Goal: Information Seeking & Learning: Learn about a topic

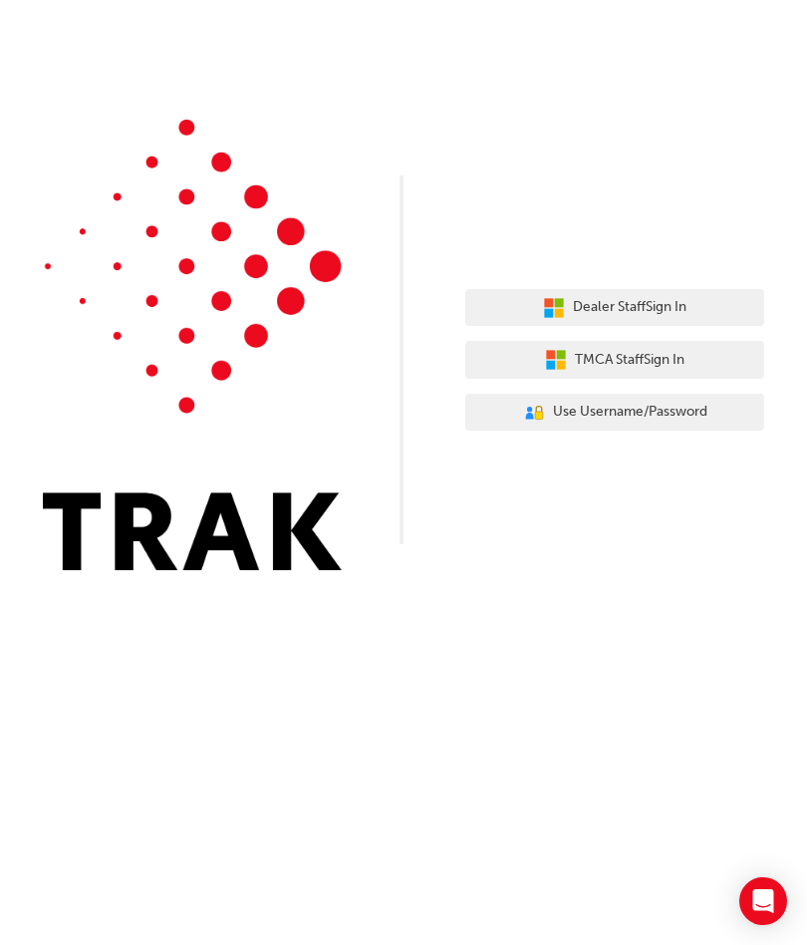
click at [668, 305] on span "Dealer Staff Sign In" at bounding box center [630, 307] width 114 height 23
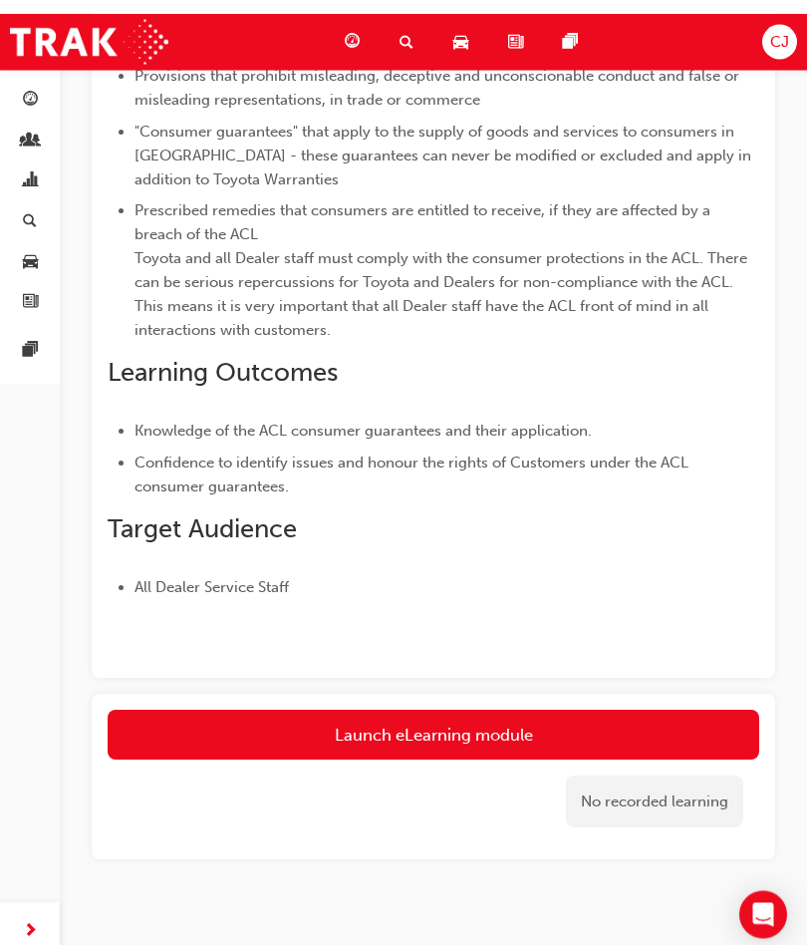
scroll to position [359, 0]
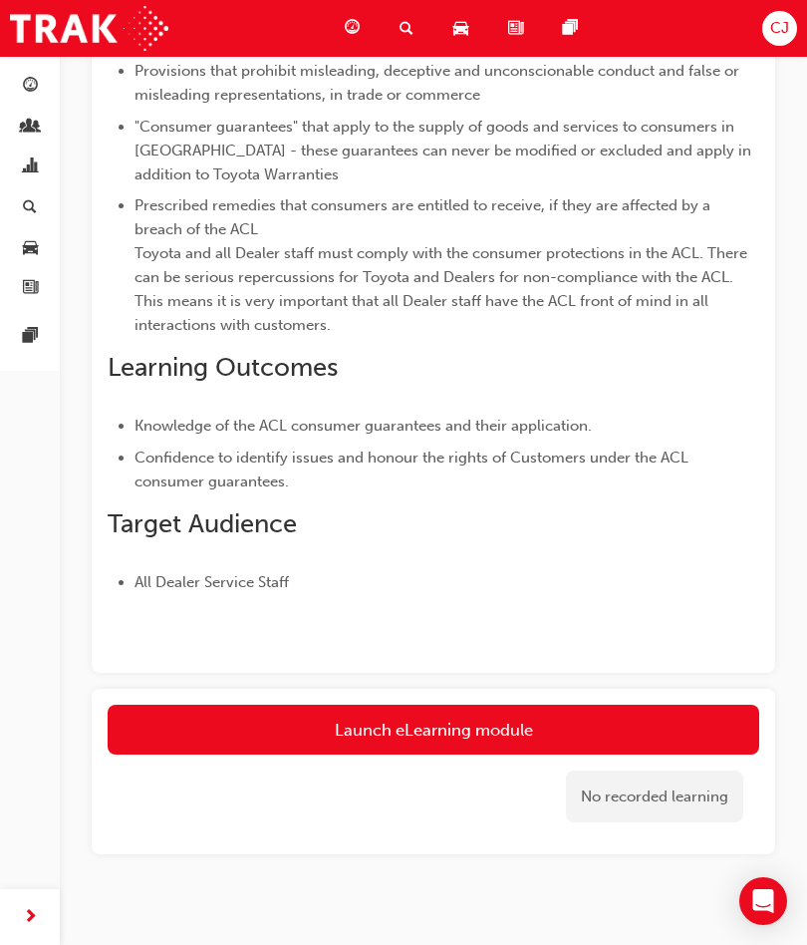
click at [511, 725] on link "Launch eLearning module" at bounding box center [434, 729] width 652 height 50
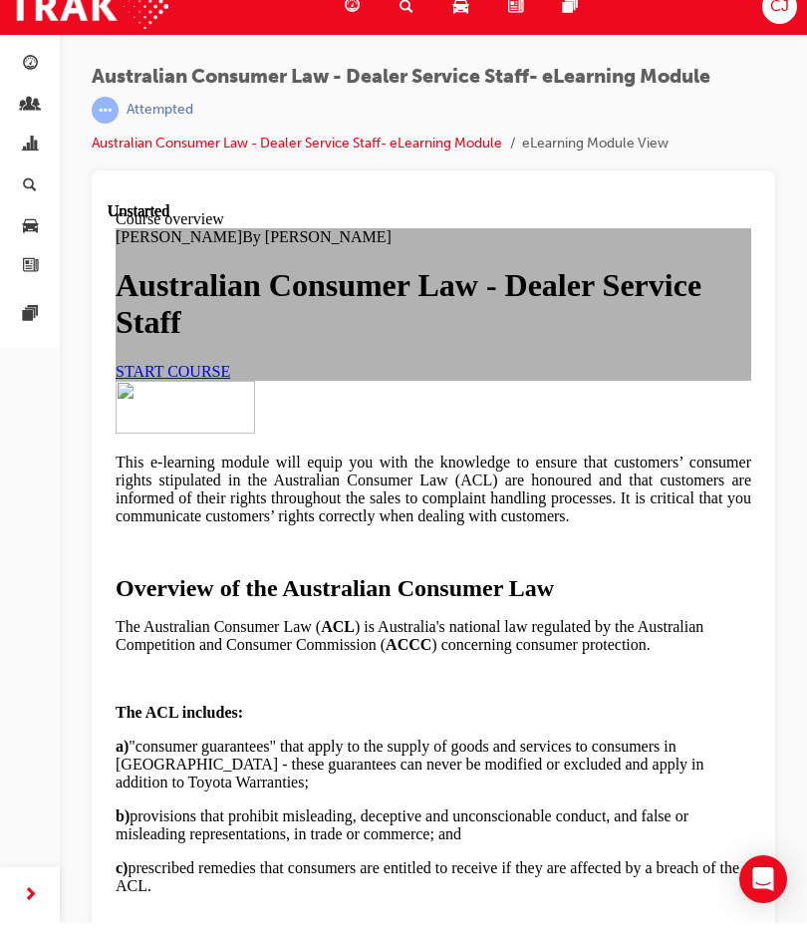
click at [230, 380] on link "START COURSE" at bounding box center [173, 371] width 115 height 17
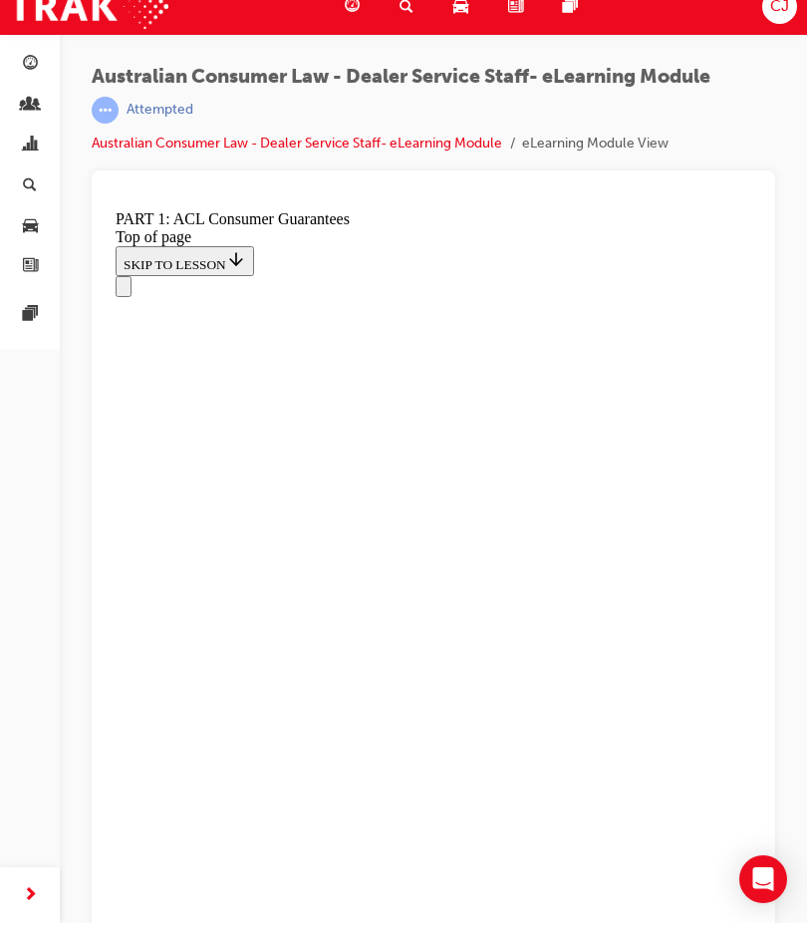
scroll to position [3312, 0]
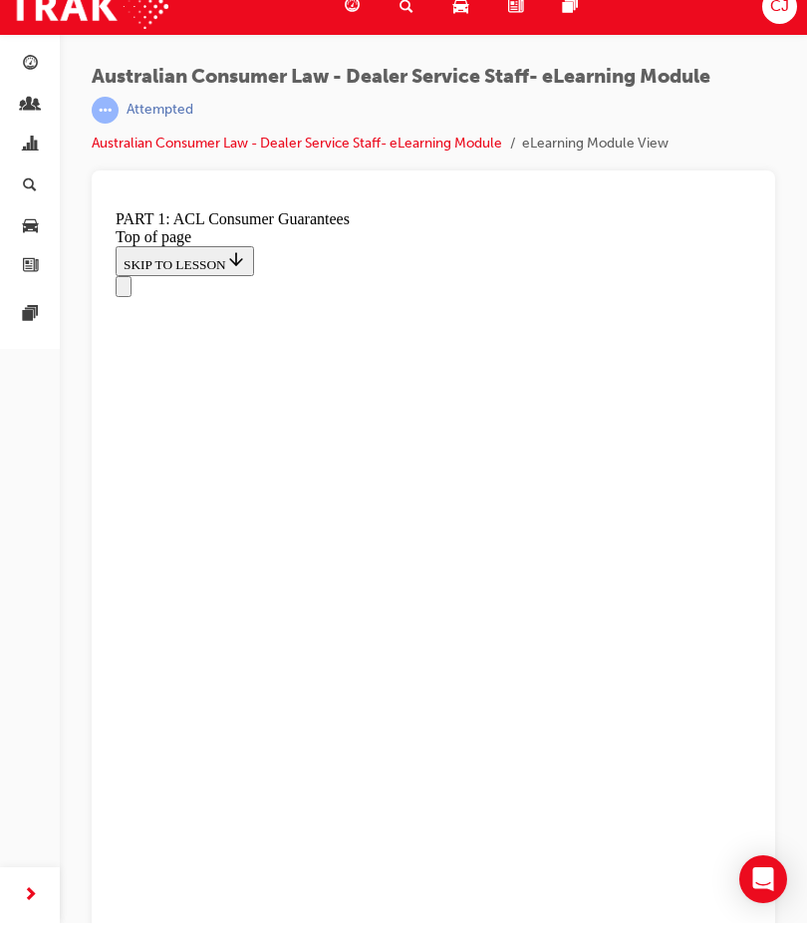
scroll to position [3312, 0]
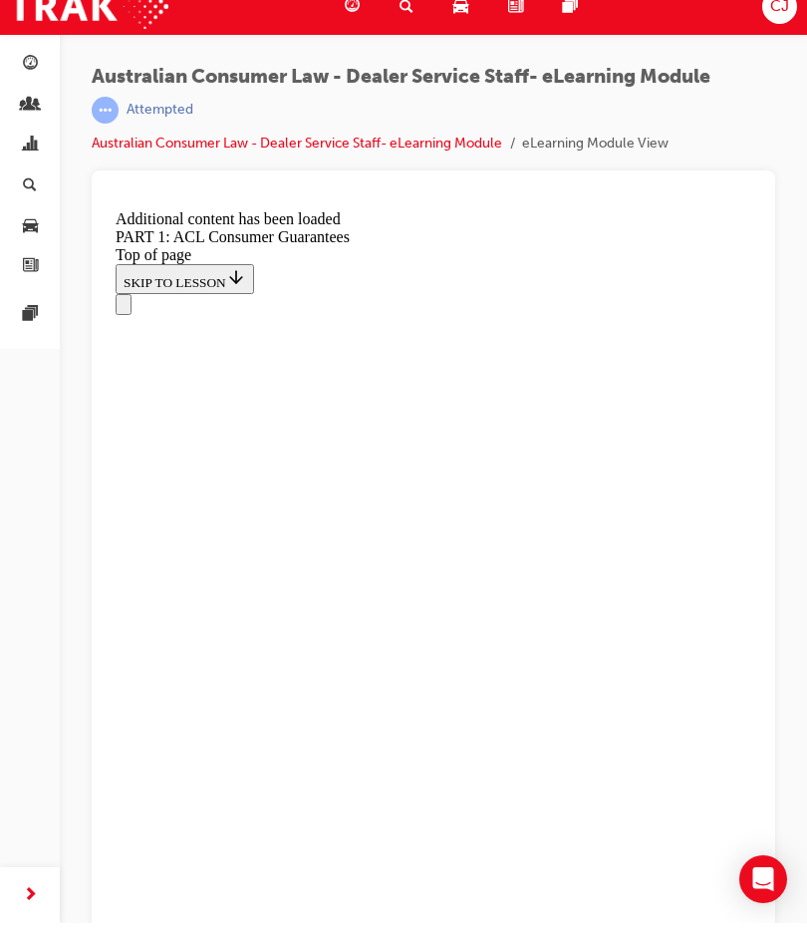
scroll to position [3810, 0]
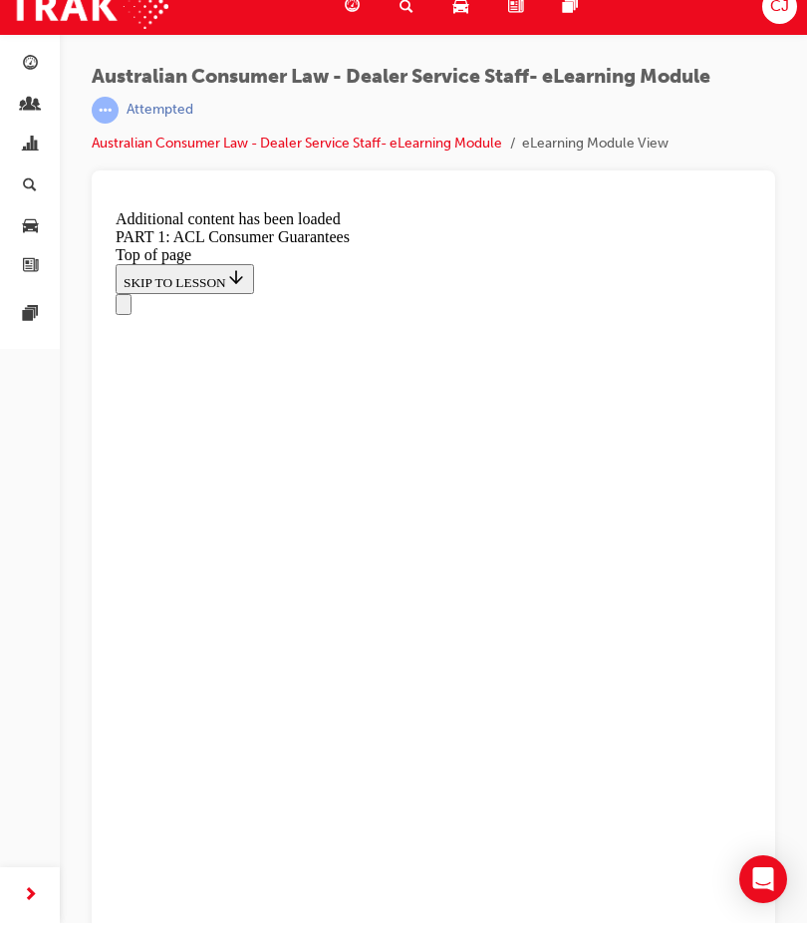
scroll to position [5187, 0]
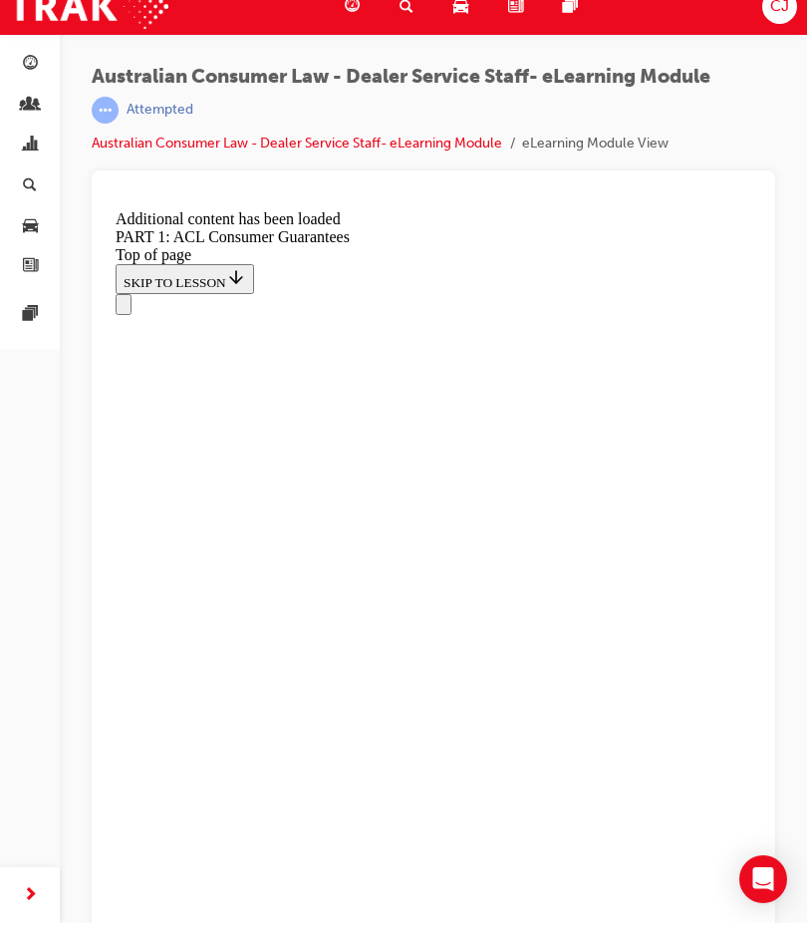
scroll to position [5187, 0]
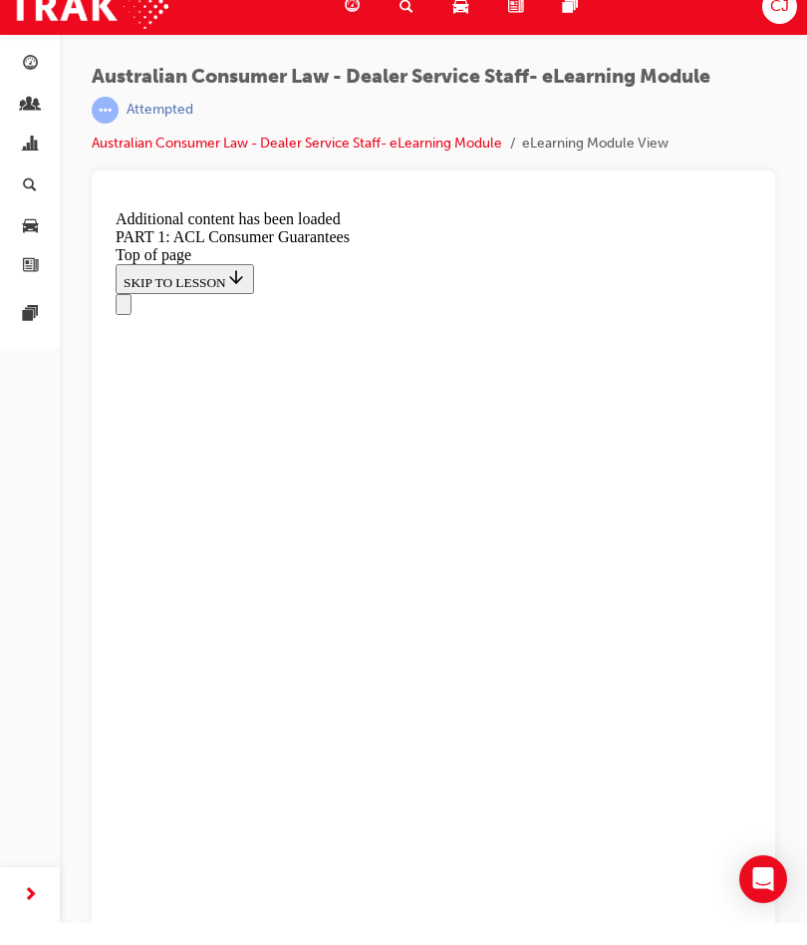
scroll to position [10565, 0]
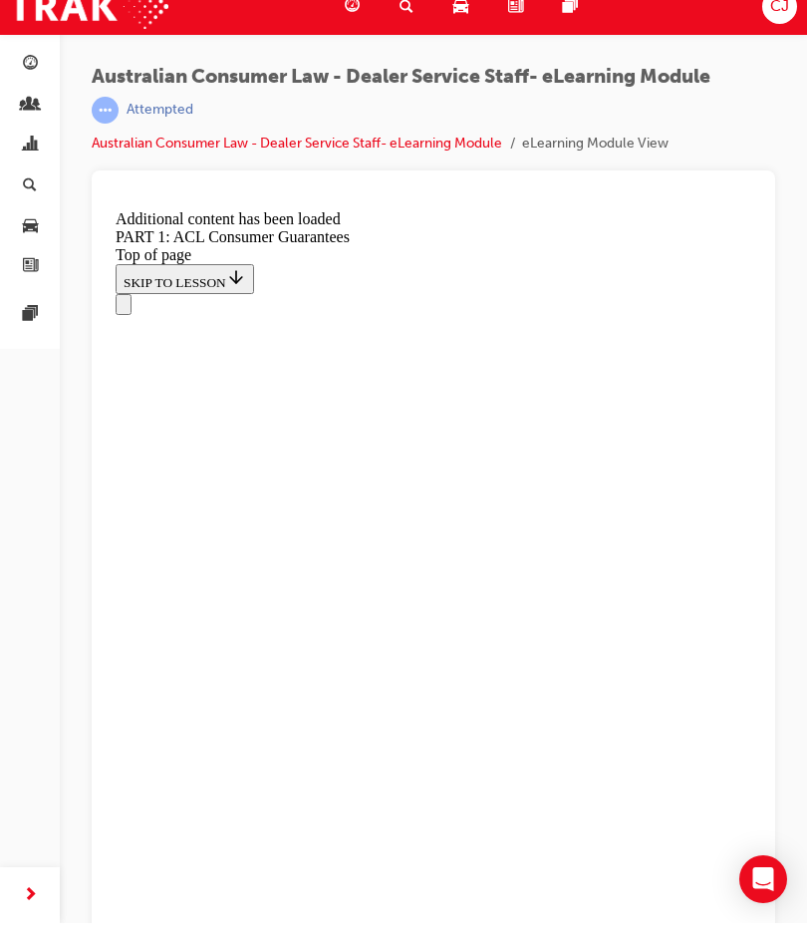
scroll to position [23009, 0]
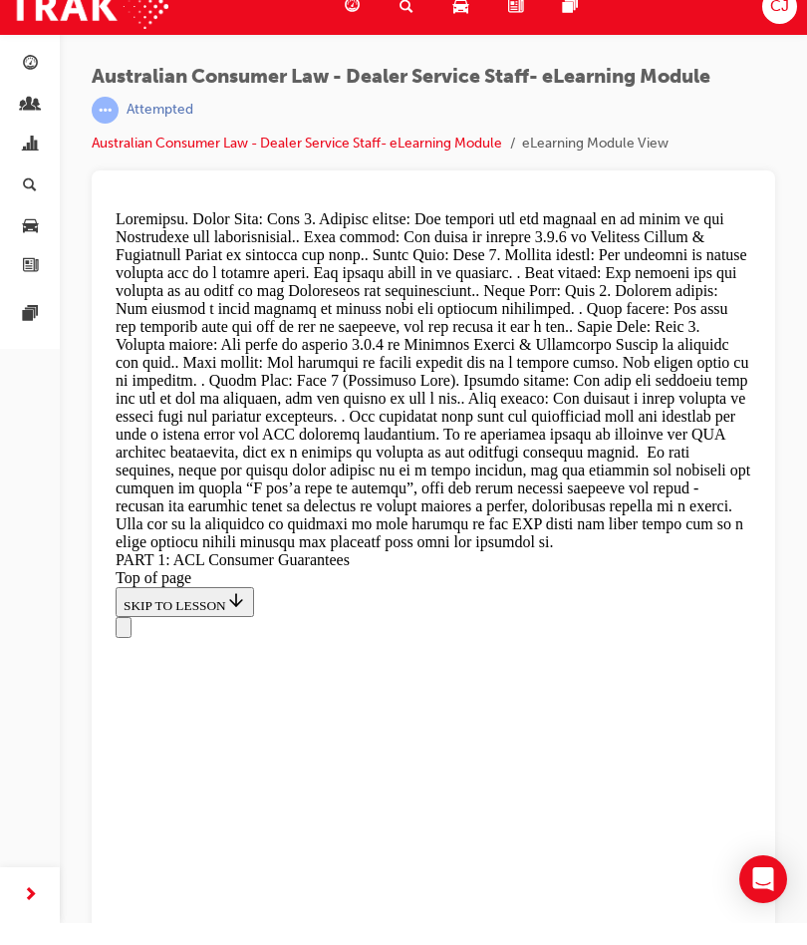
scroll to position [23905, 0]
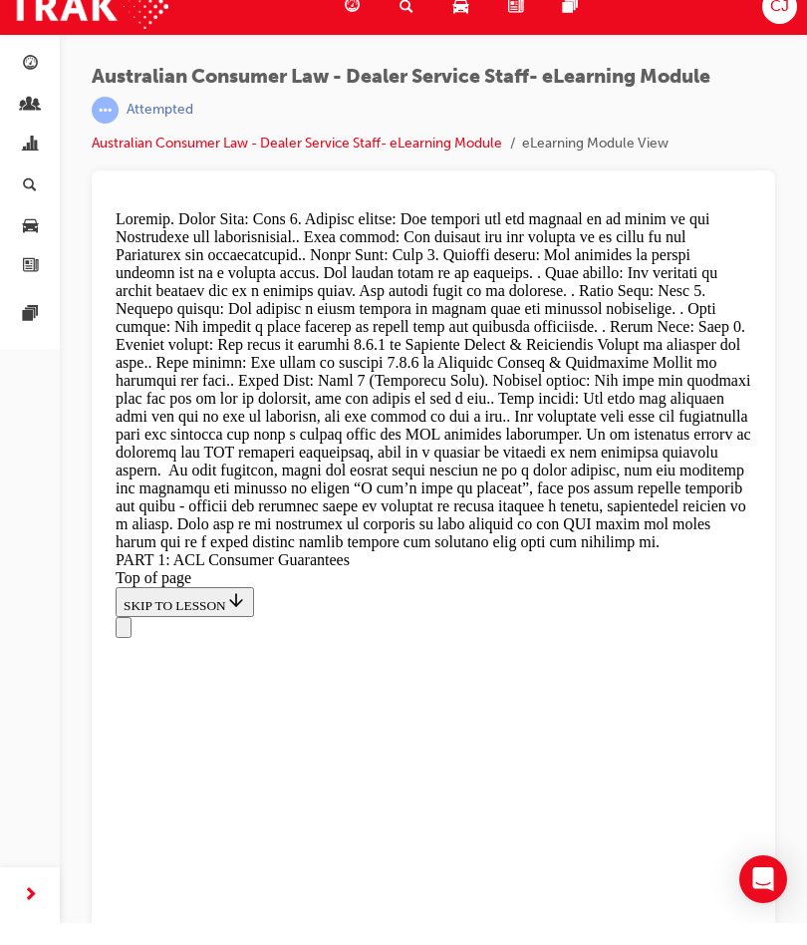
scroll to position [24875, 0]
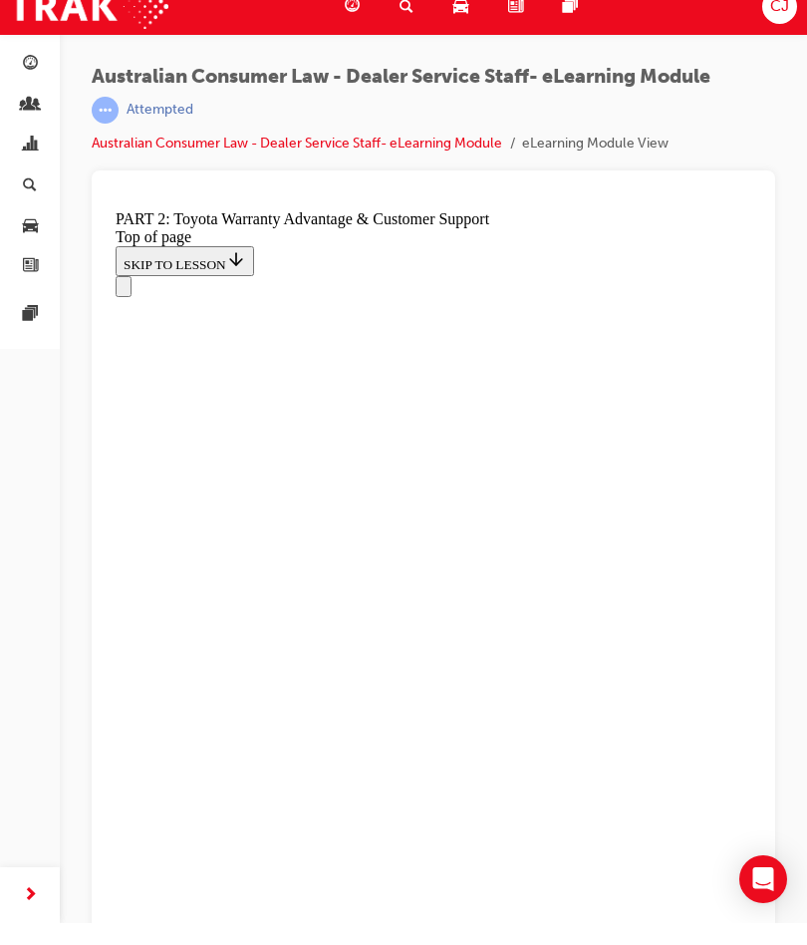
scroll to position [1576, 0]
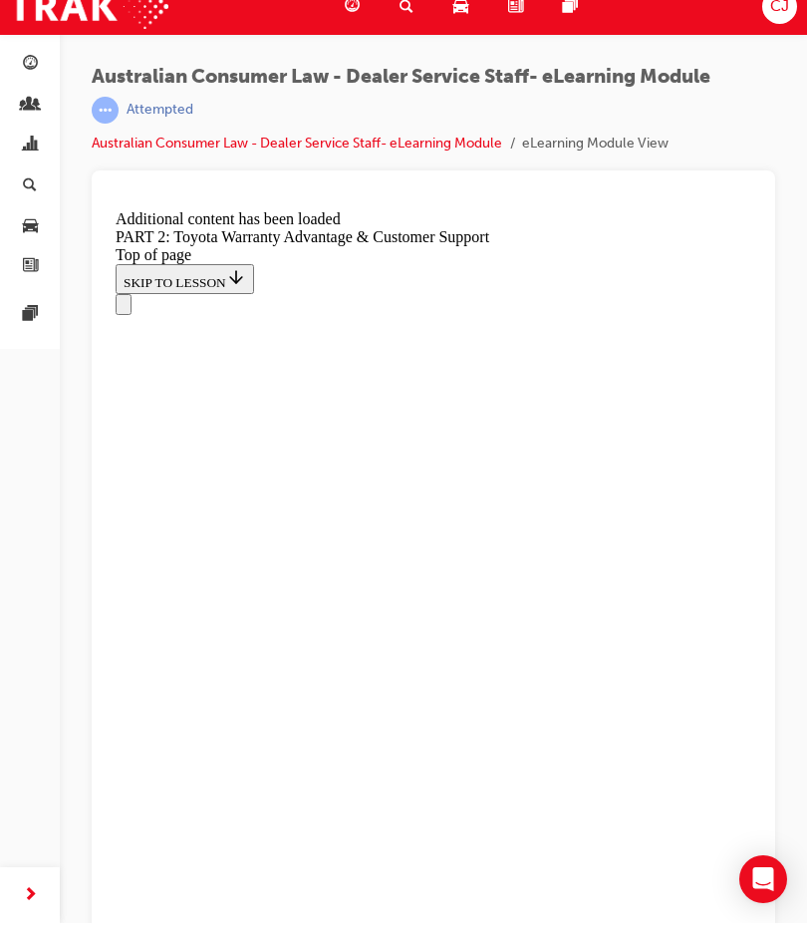
scroll to position [2237, 0]
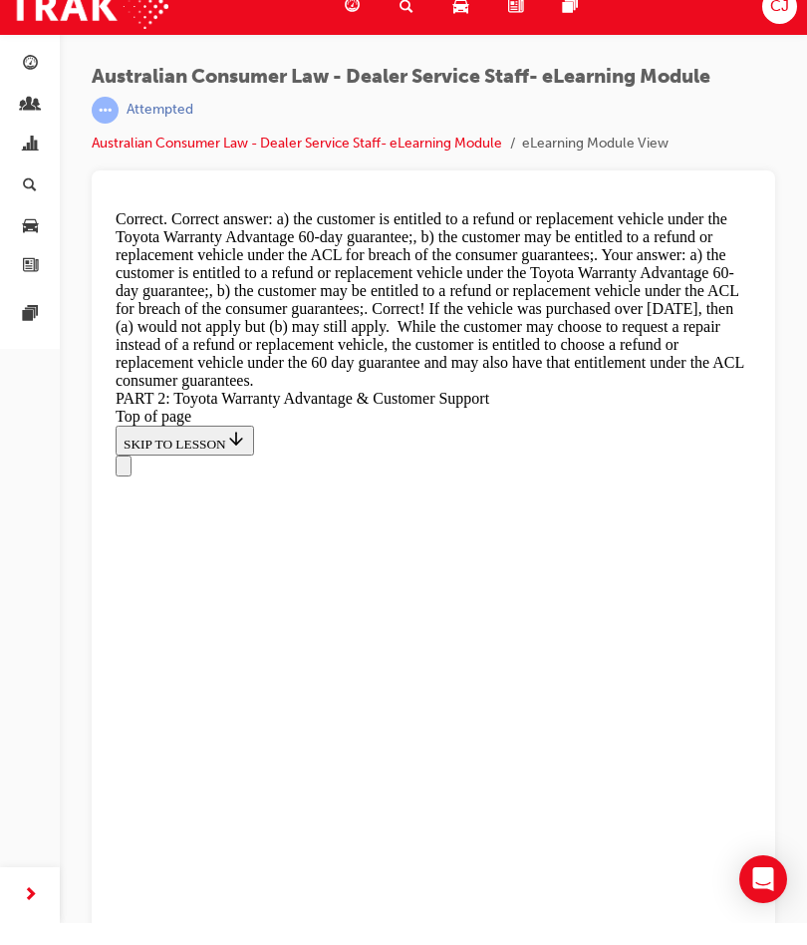
scroll to position [7881, 0]
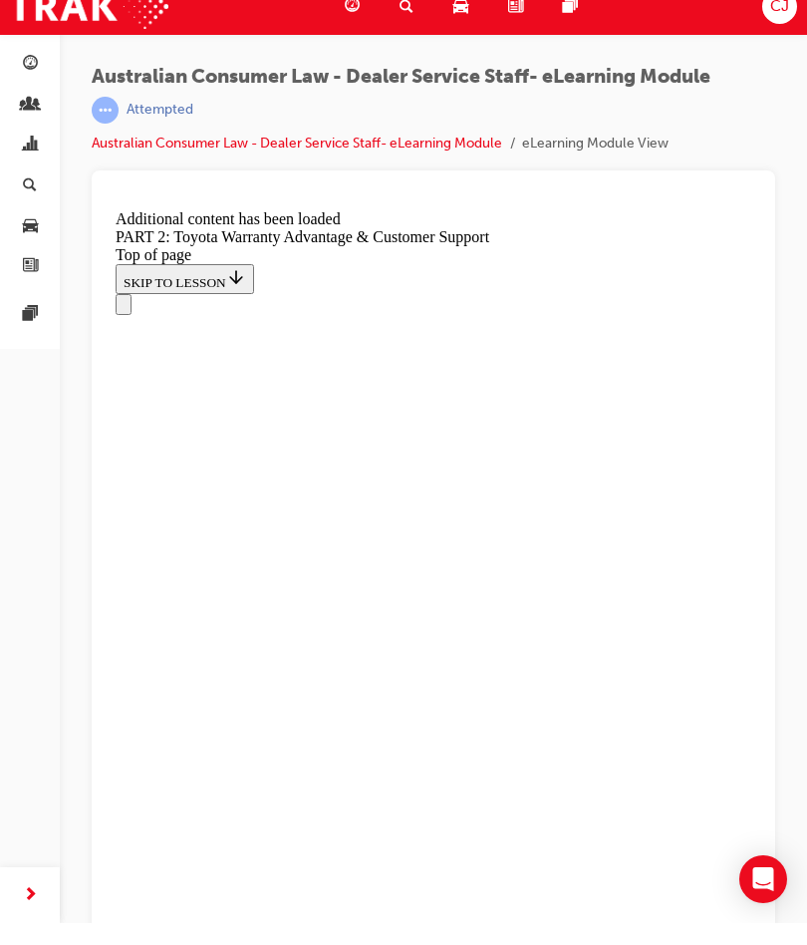
scroll to position [8793, 0]
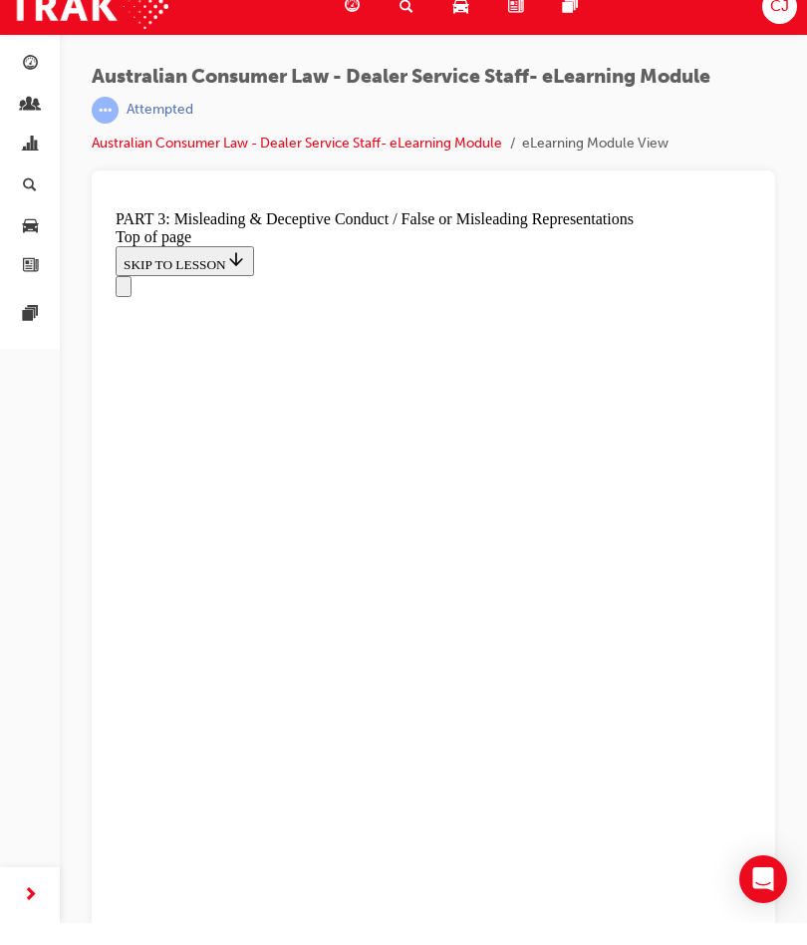
scroll to position [1407, 0]
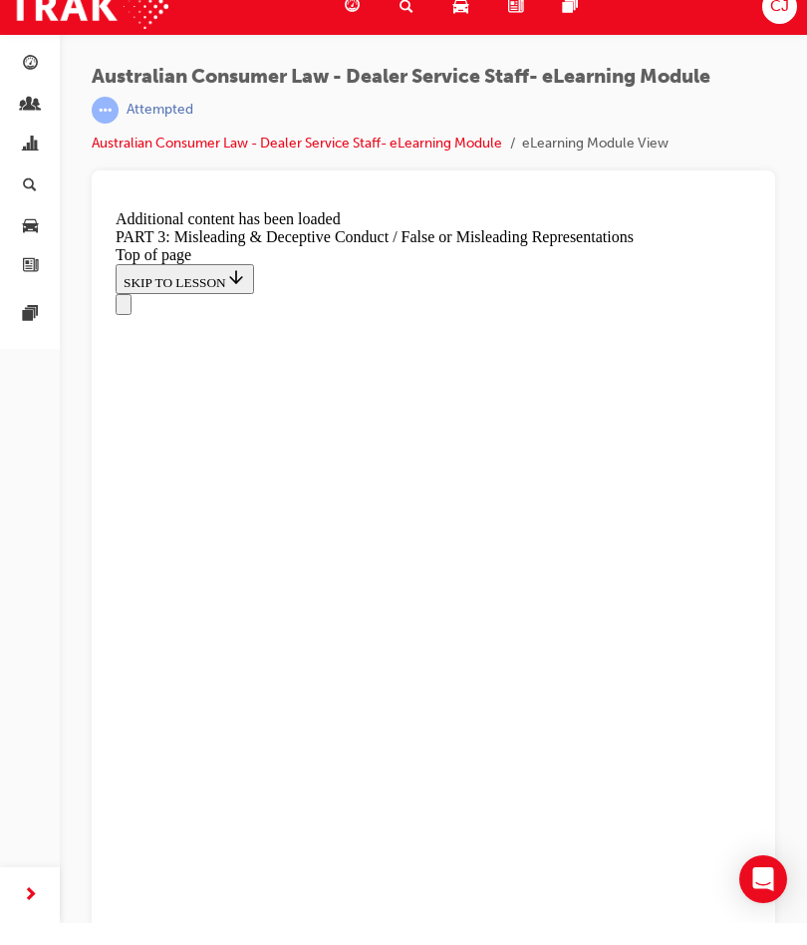
scroll to position [5402, 0]
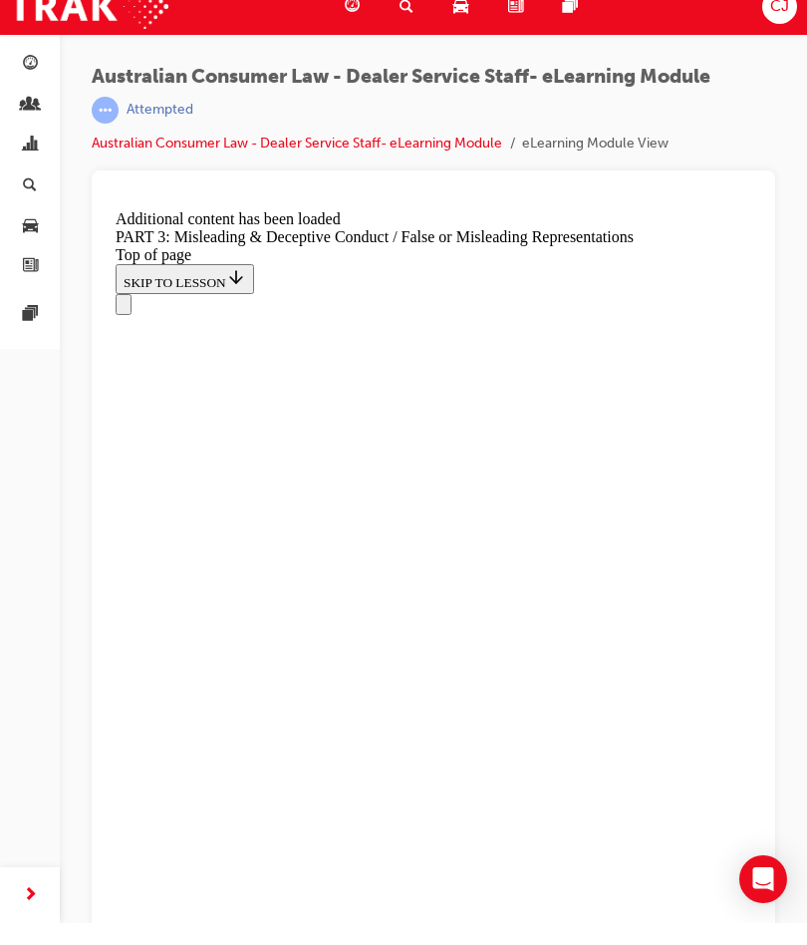
scroll to position [5708, 0]
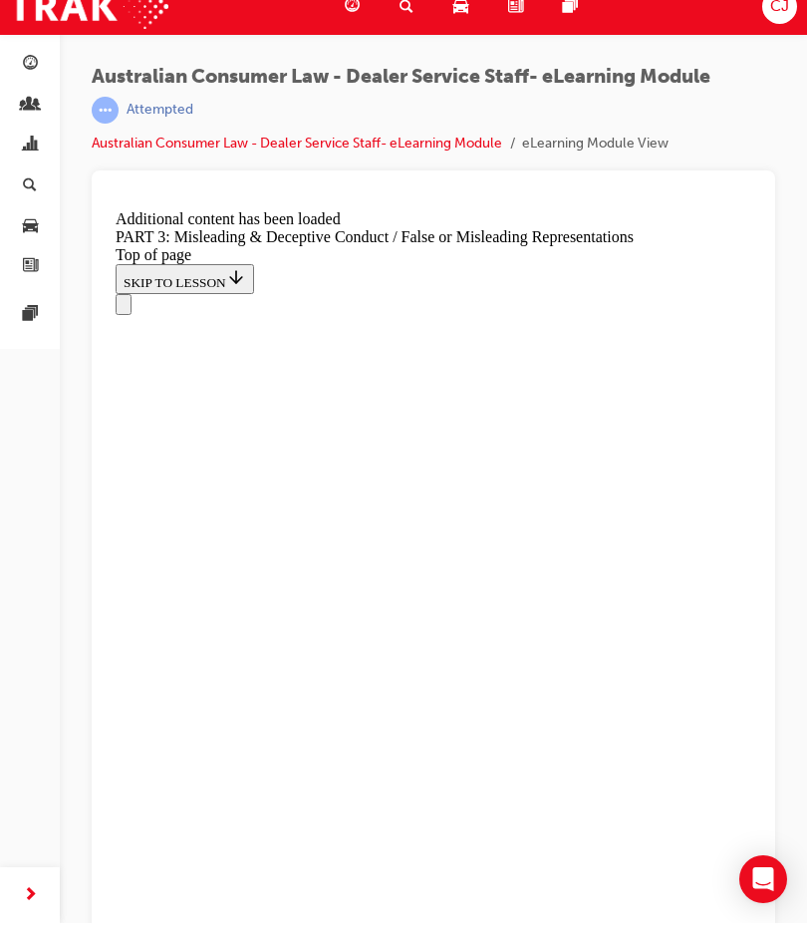
scroll to position [6706, 0]
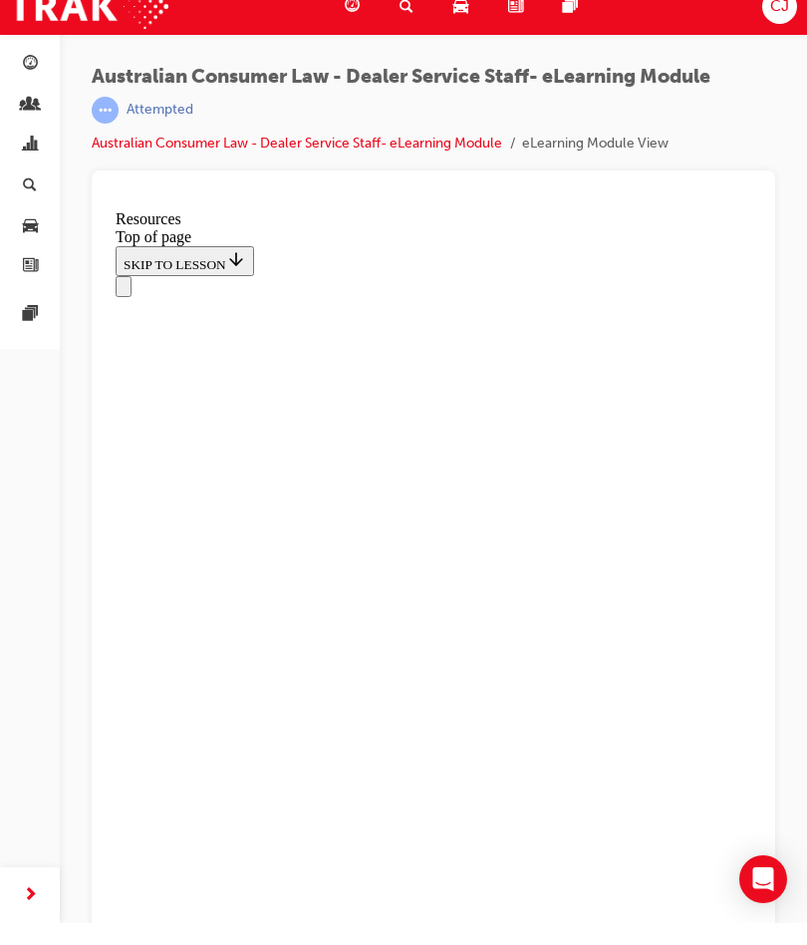
scroll to position [985, 0]
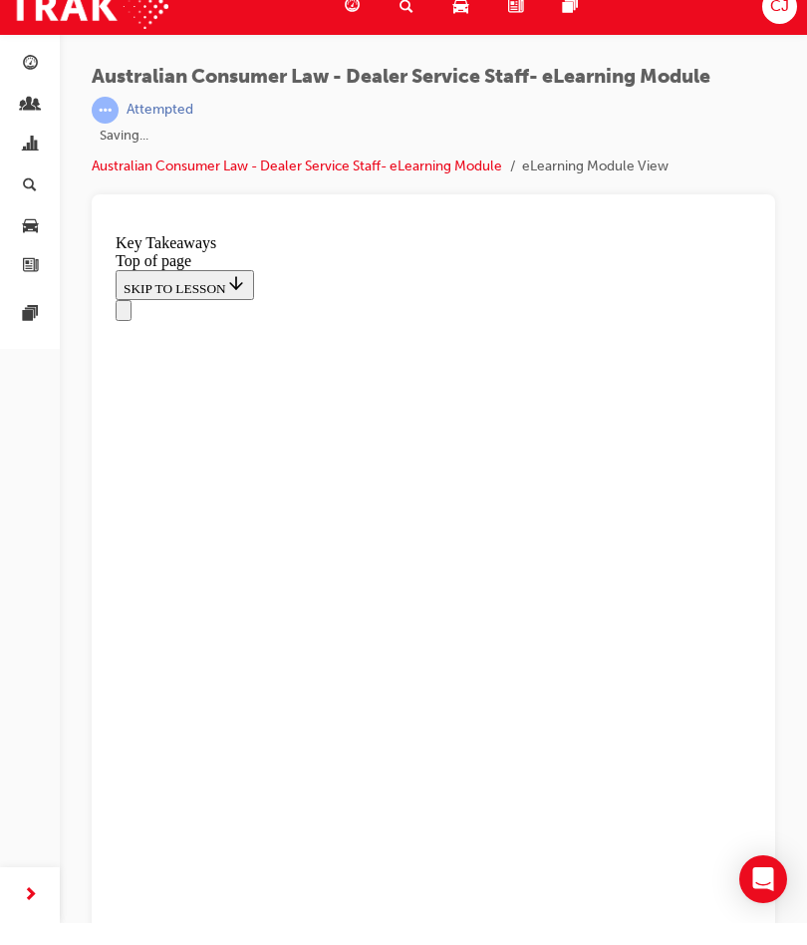
scroll to position [356, 0]
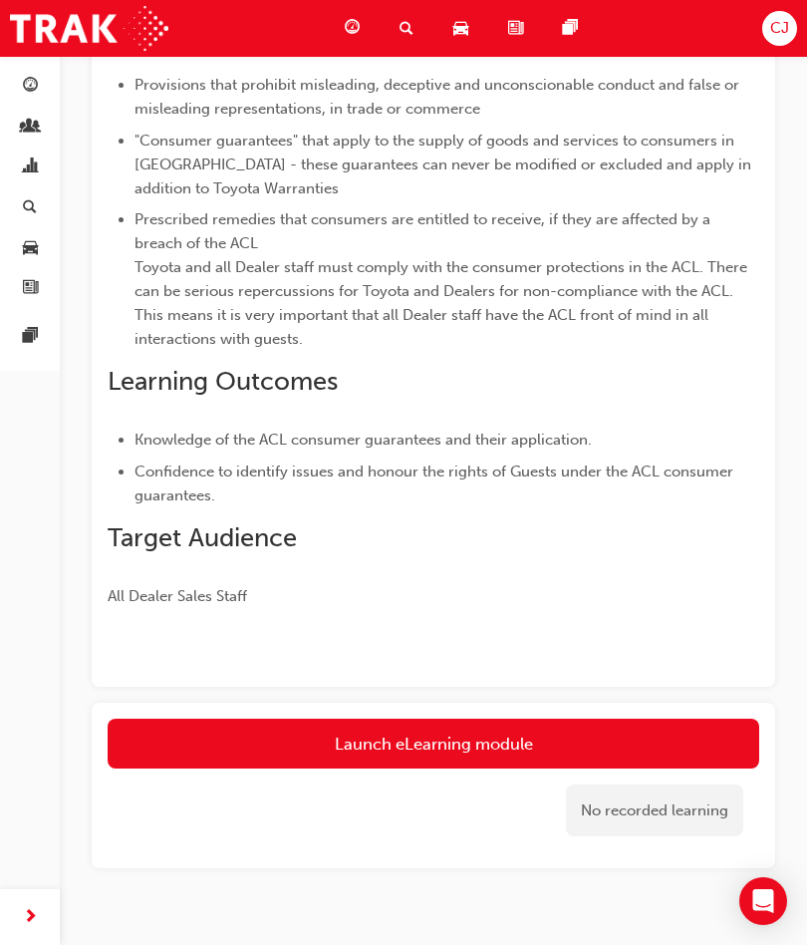
scroll to position [346, 0]
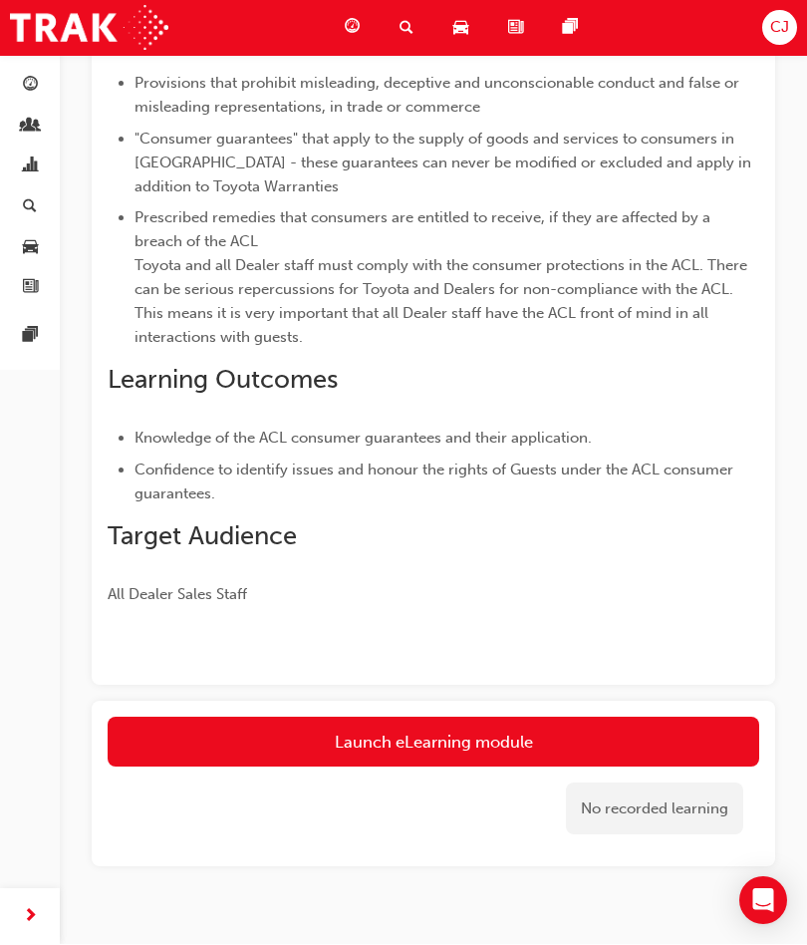
click at [512, 740] on link "Launch eLearning module" at bounding box center [434, 742] width 652 height 50
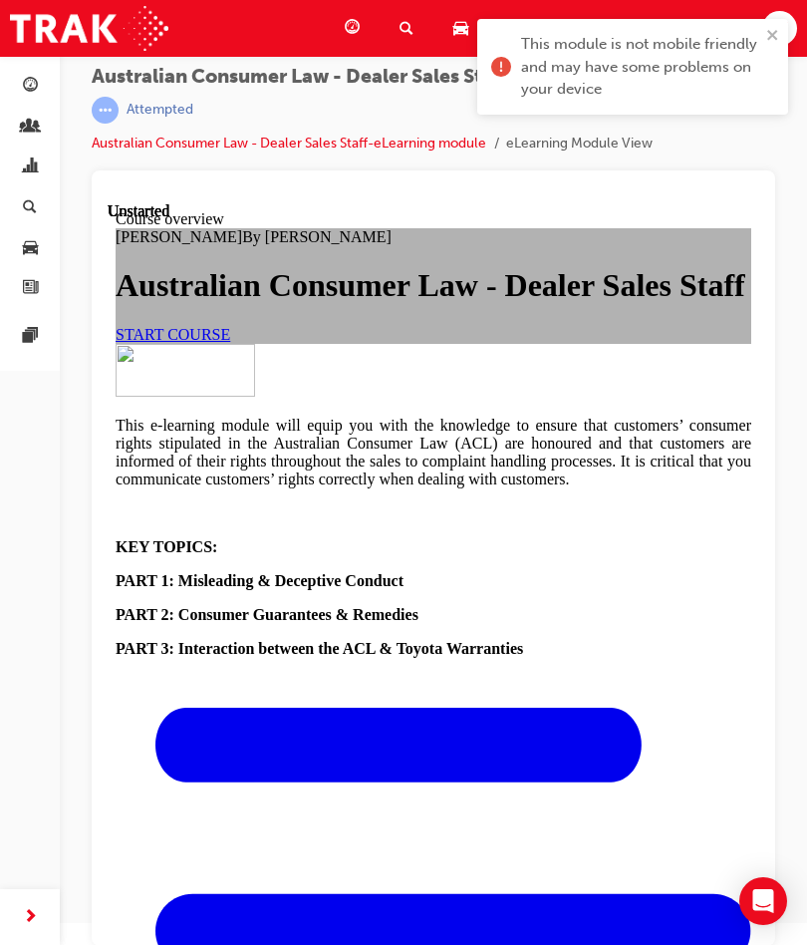
click at [230, 343] on span "START COURSE" at bounding box center [173, 334] width 115 height 17
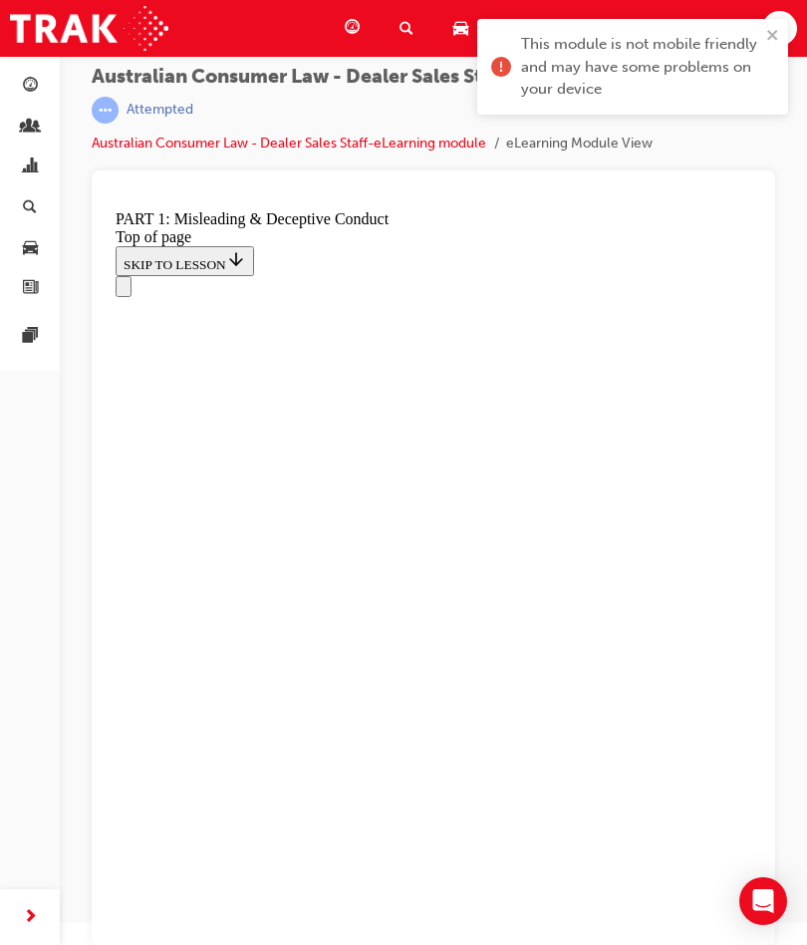
scroll to position [1445, 0]
click at [771, 32] on icon "close" at bounding box center [773, 35] width 14 height 16
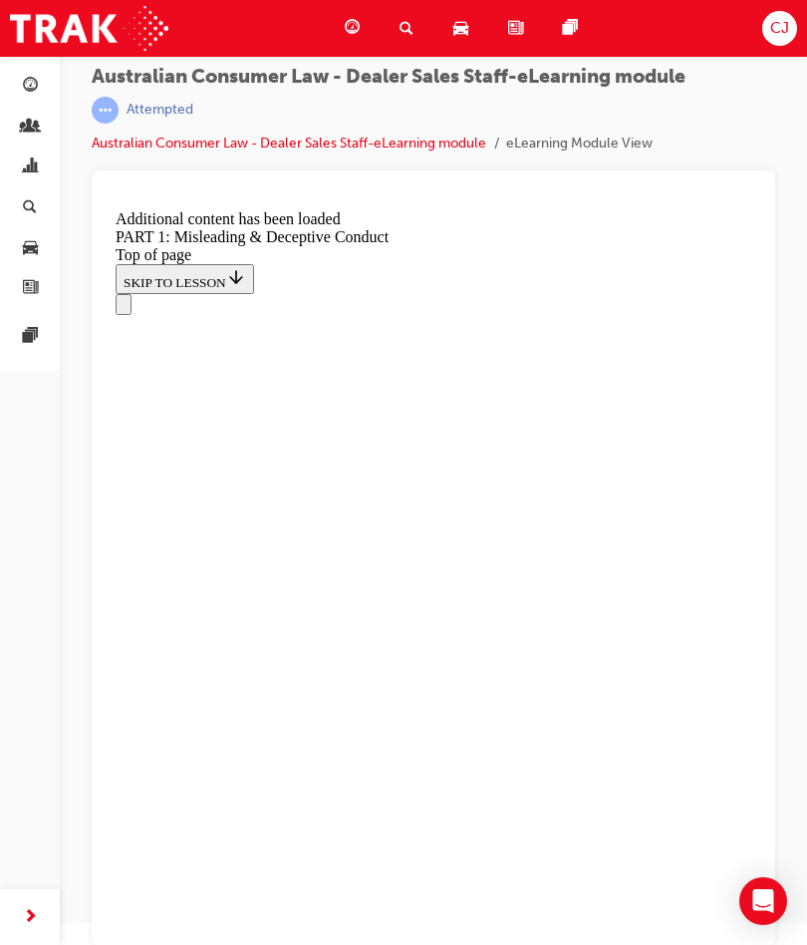
scroll to position [2294, 0]
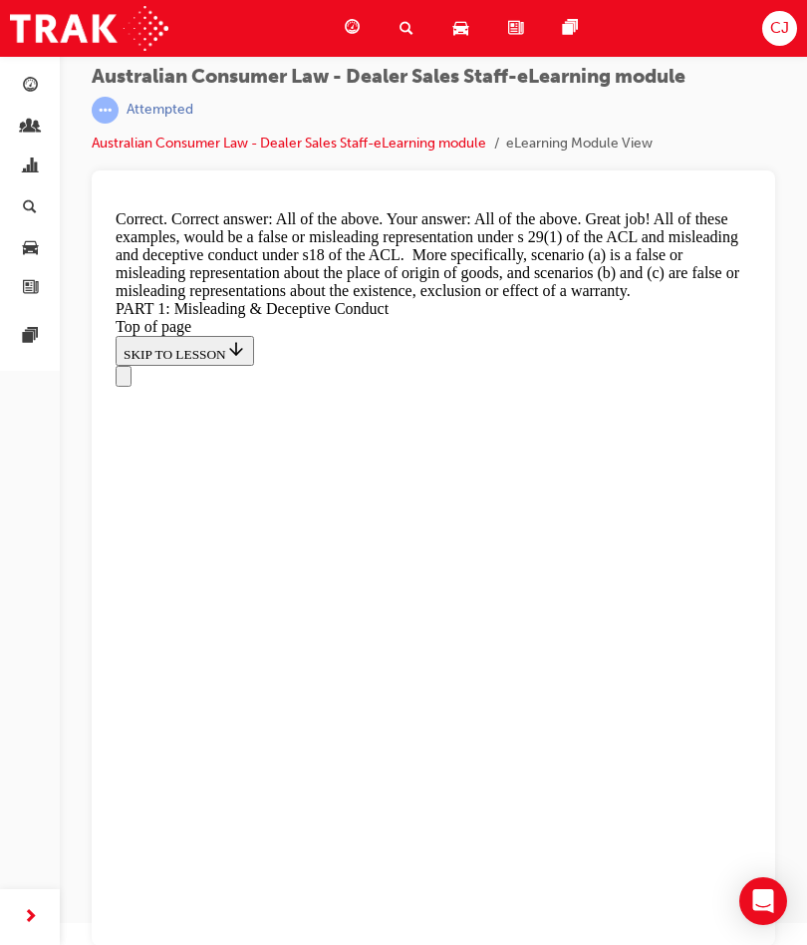
scroll to position [2907, 0]
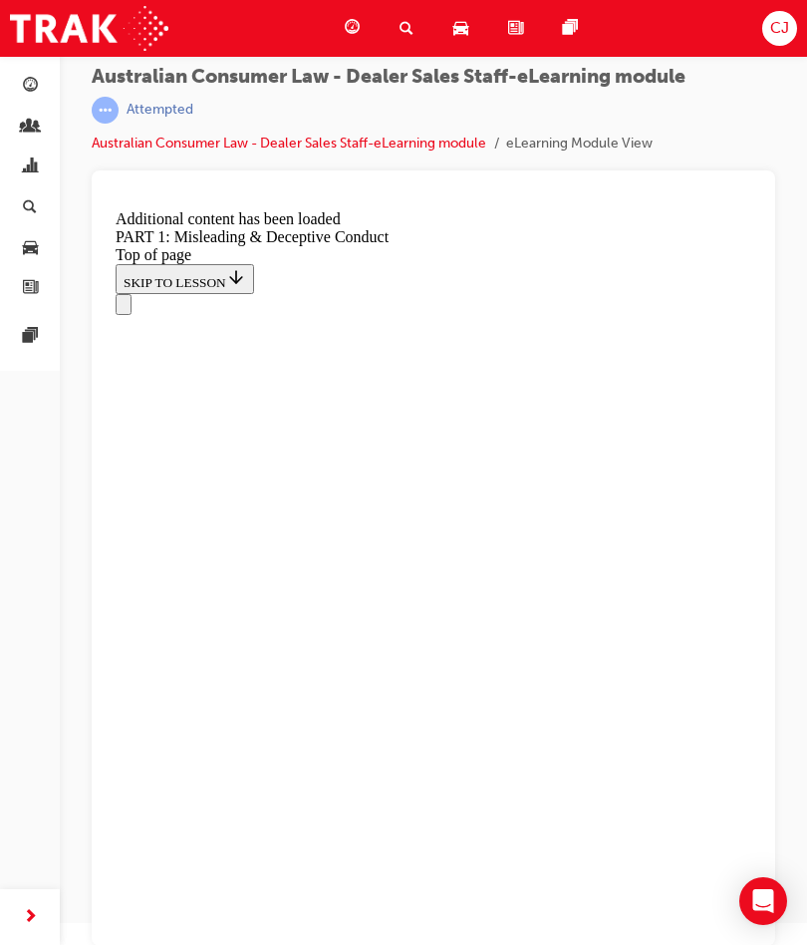
scroll to position [4076, 0]
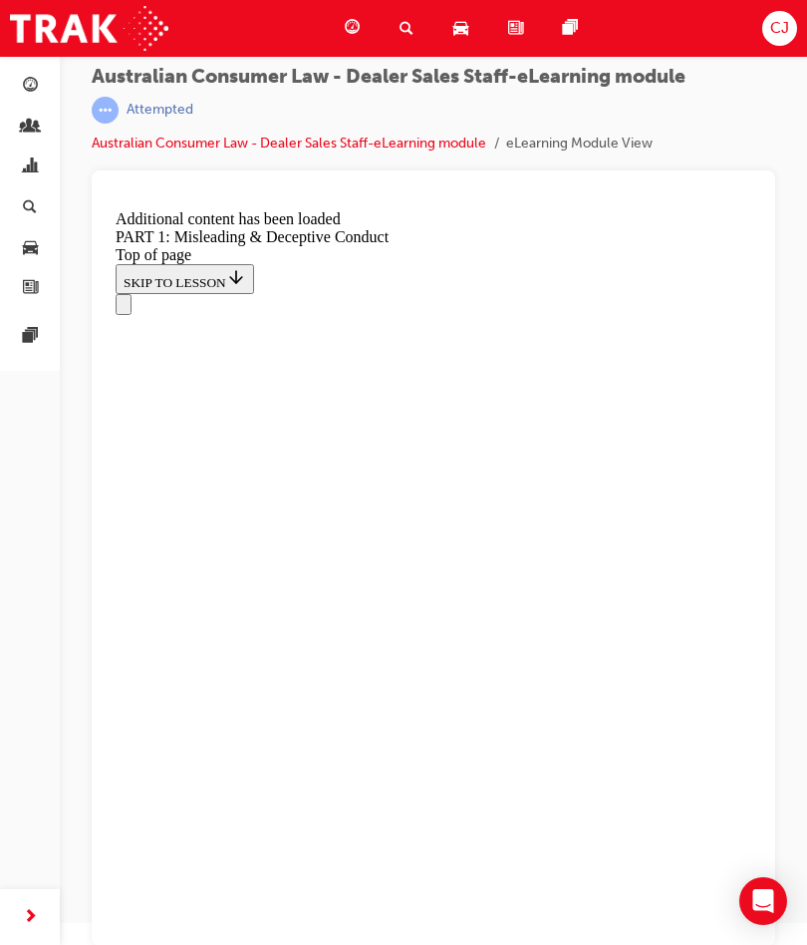
scroll to position [4994, 0]
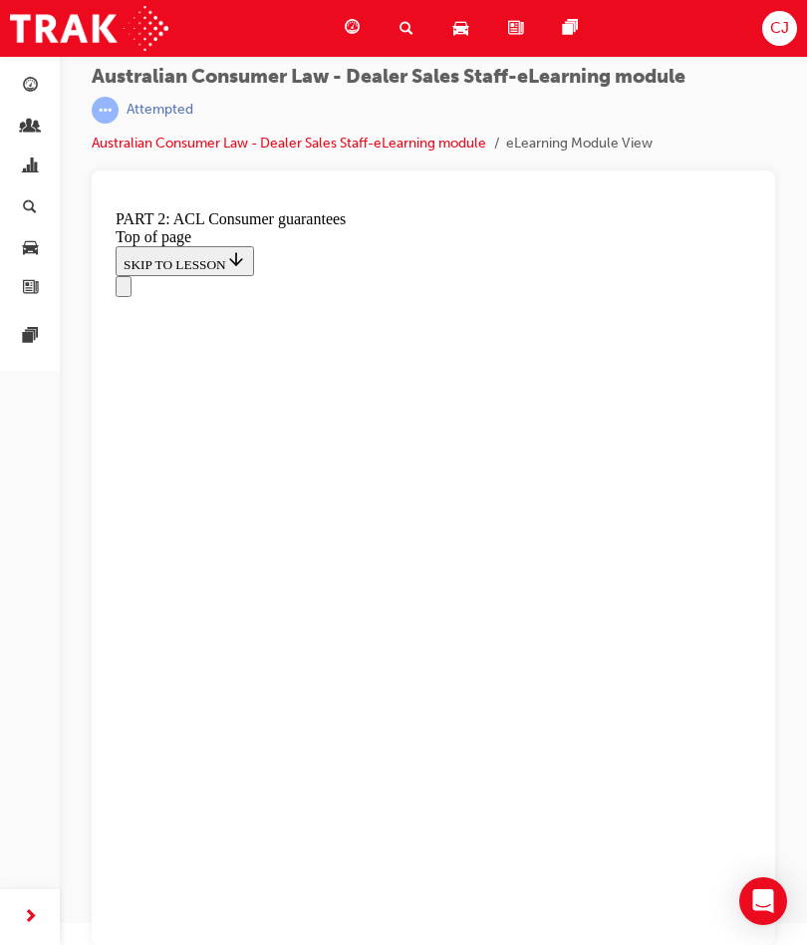
scroll to position [3027, 0]
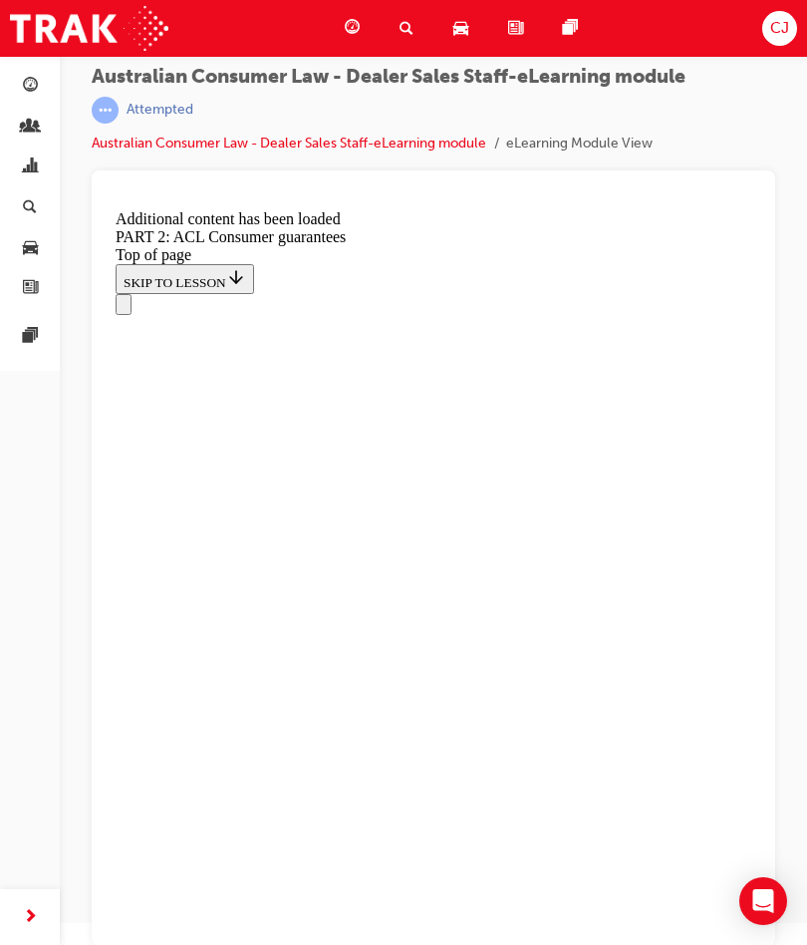
scroll to position [3525, 0]
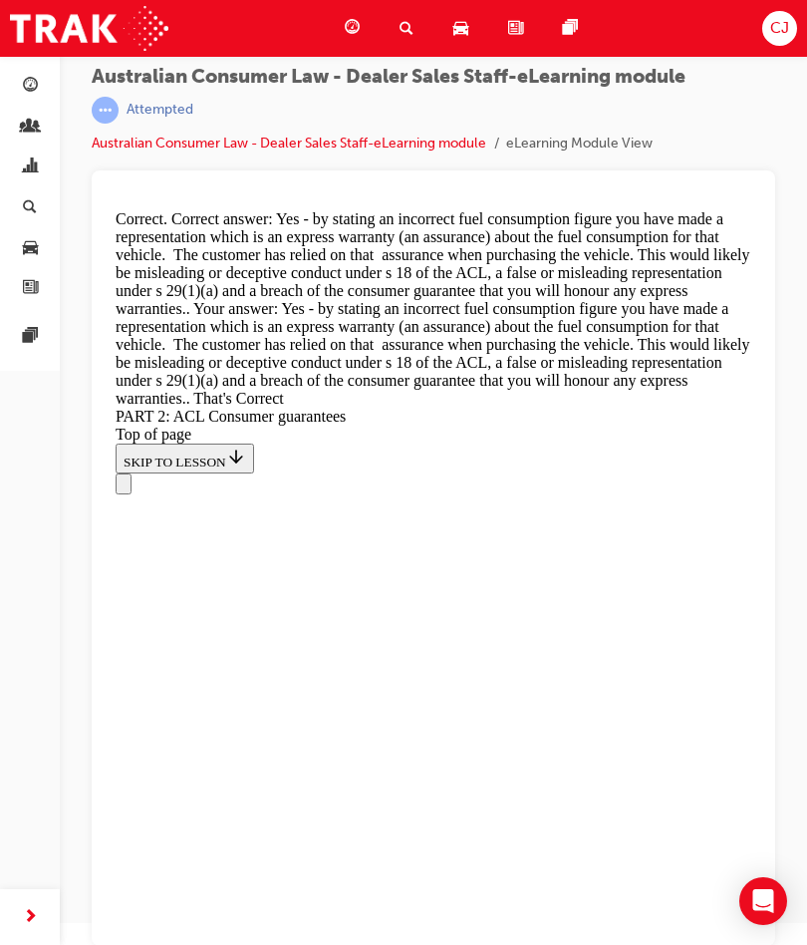
scroll to position [9335, 0]
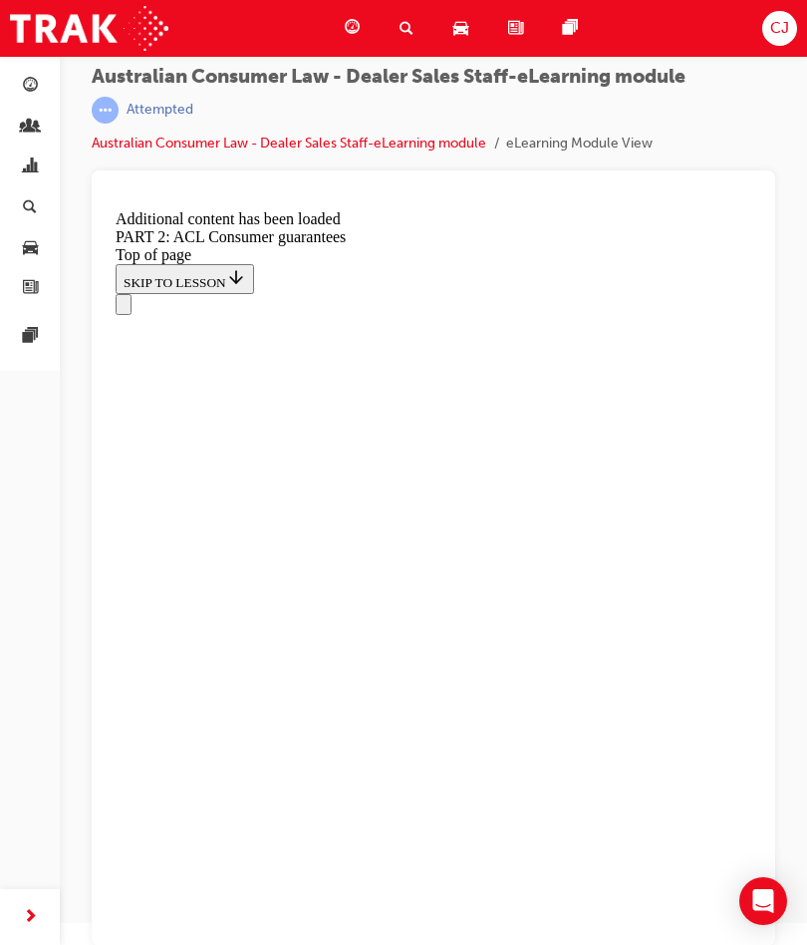
scroll to position [12999, 0]
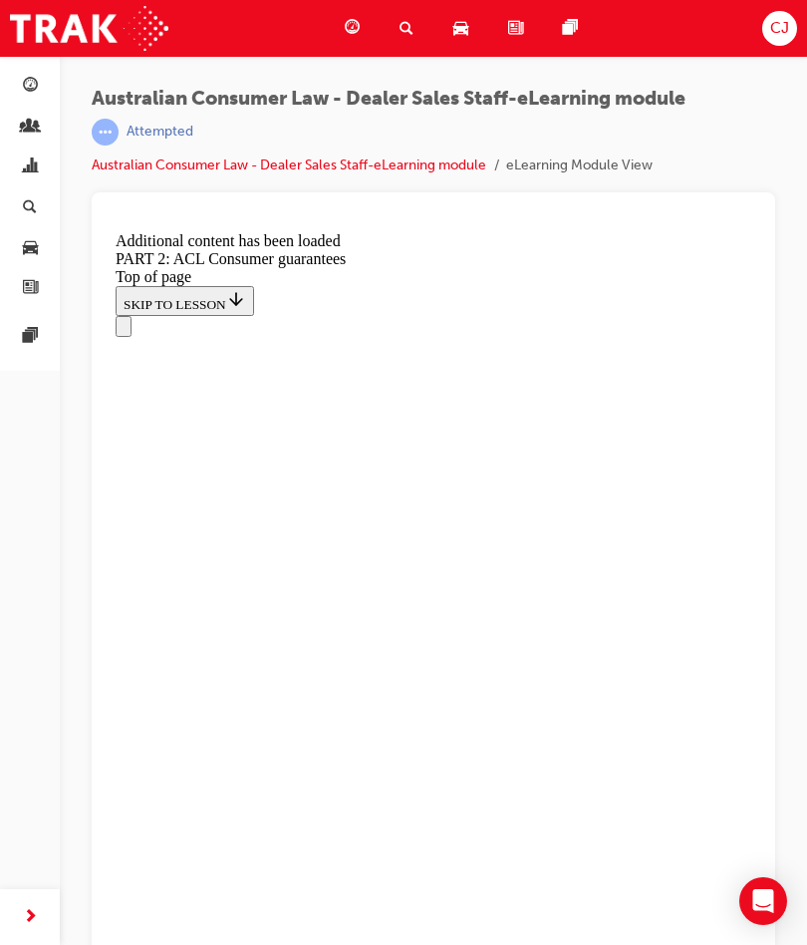
scroll to position [20915, 0]
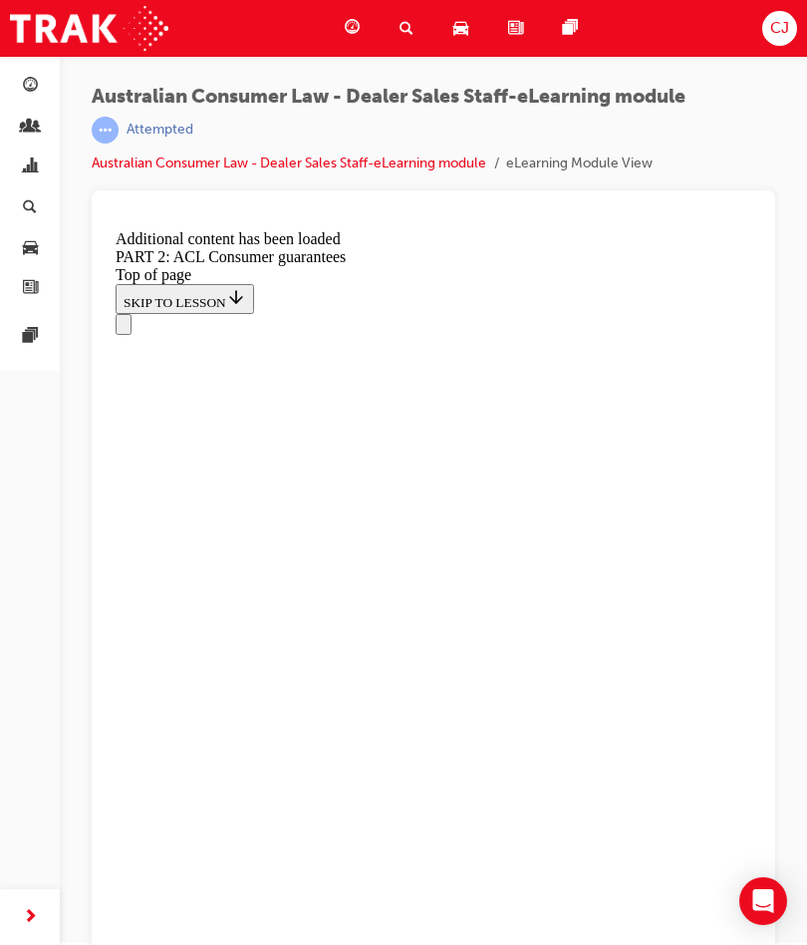
scroll to position [0, 0]
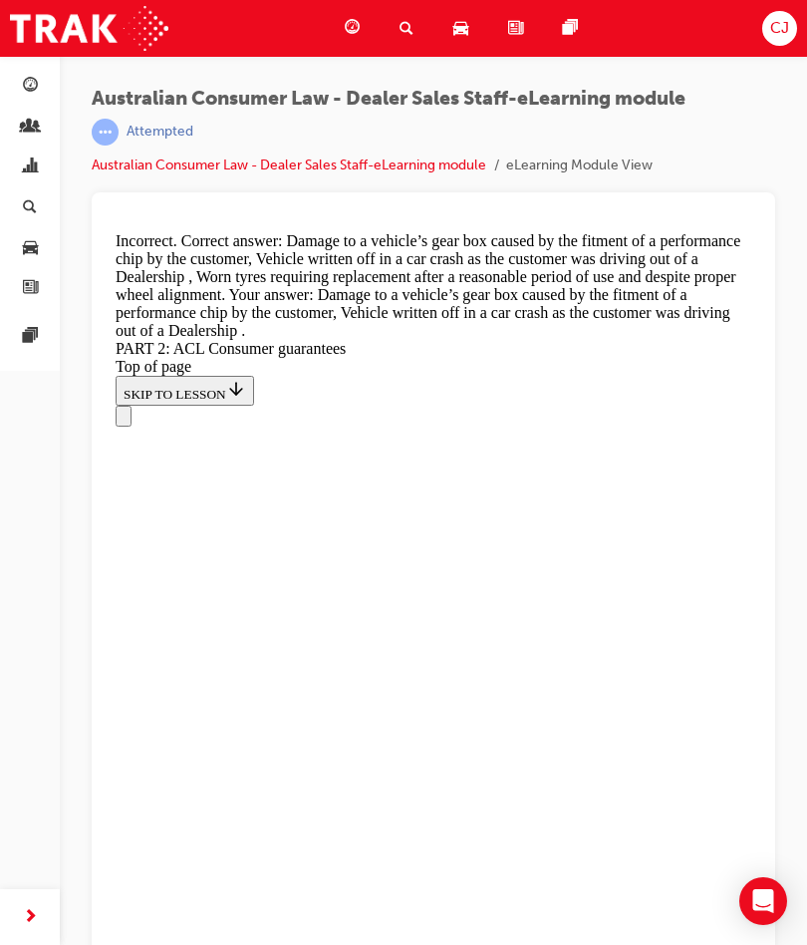
scroll to position [21118, 0]
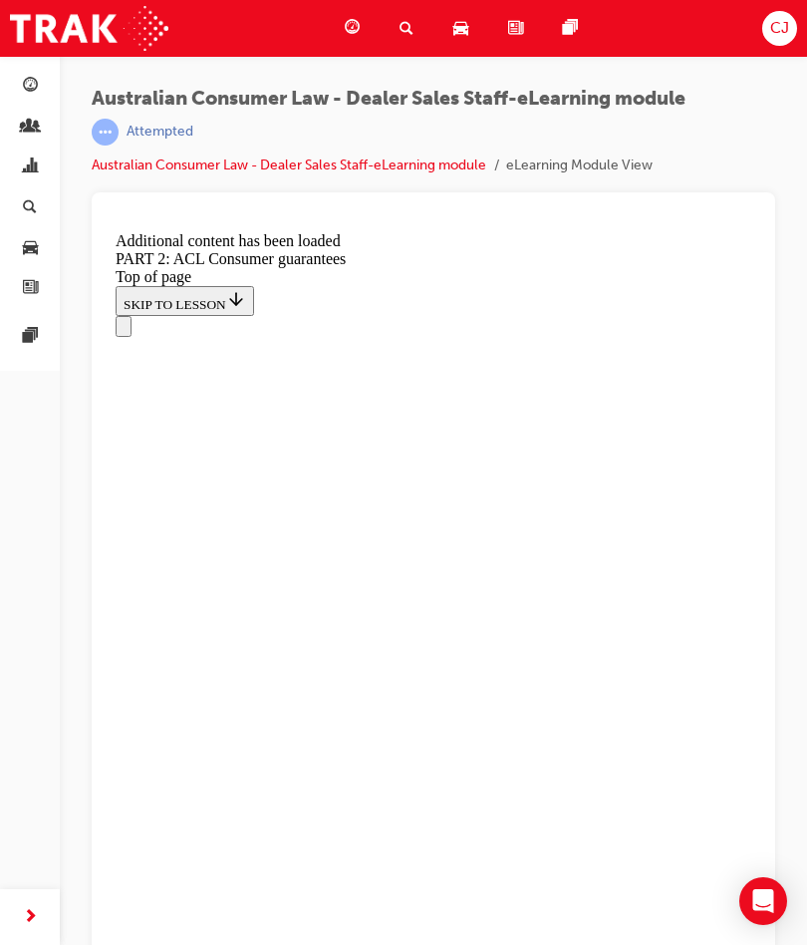
scroll to position [23191, 0]
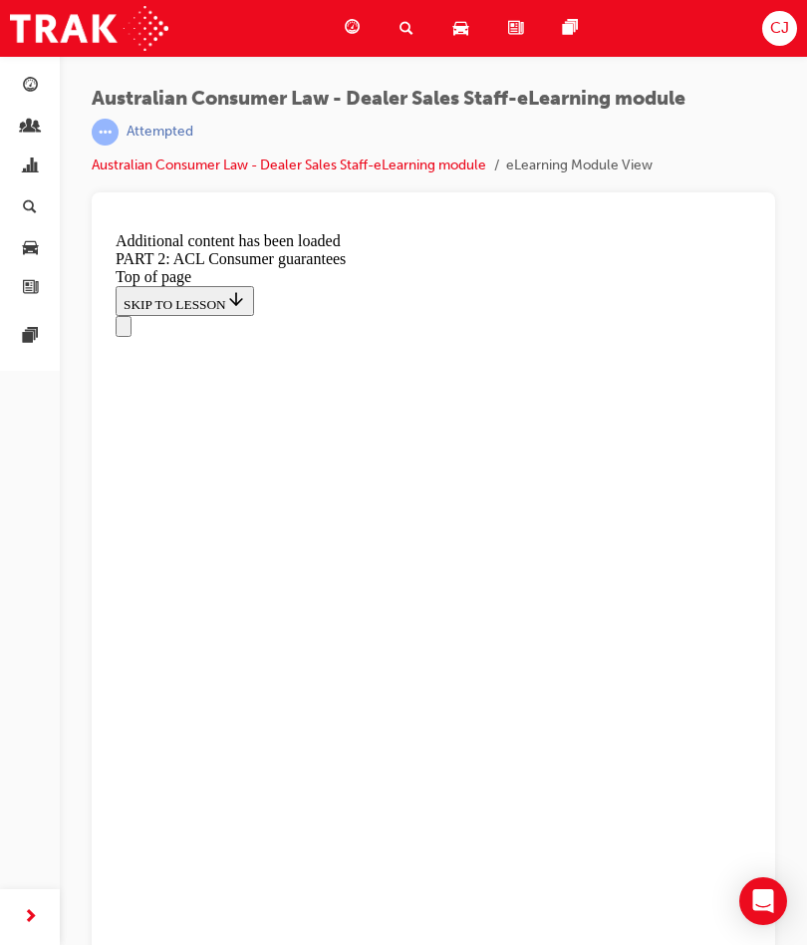
scroll to position [25509, 0]
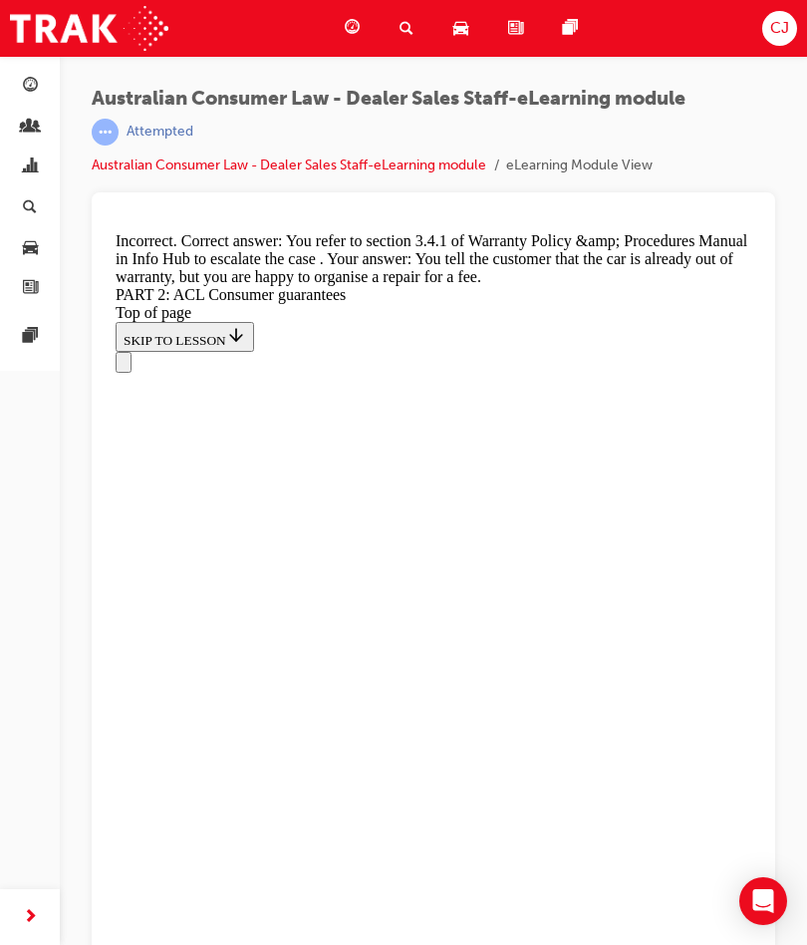
scroll to position [25963, 0]
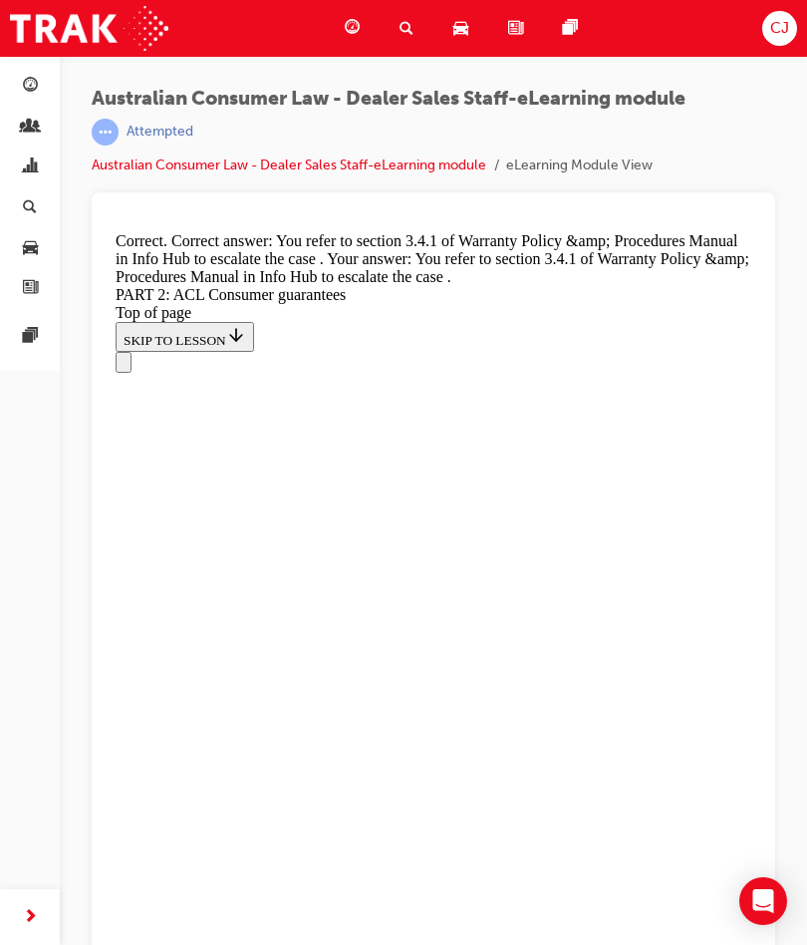
scroll to position [26725, 0]
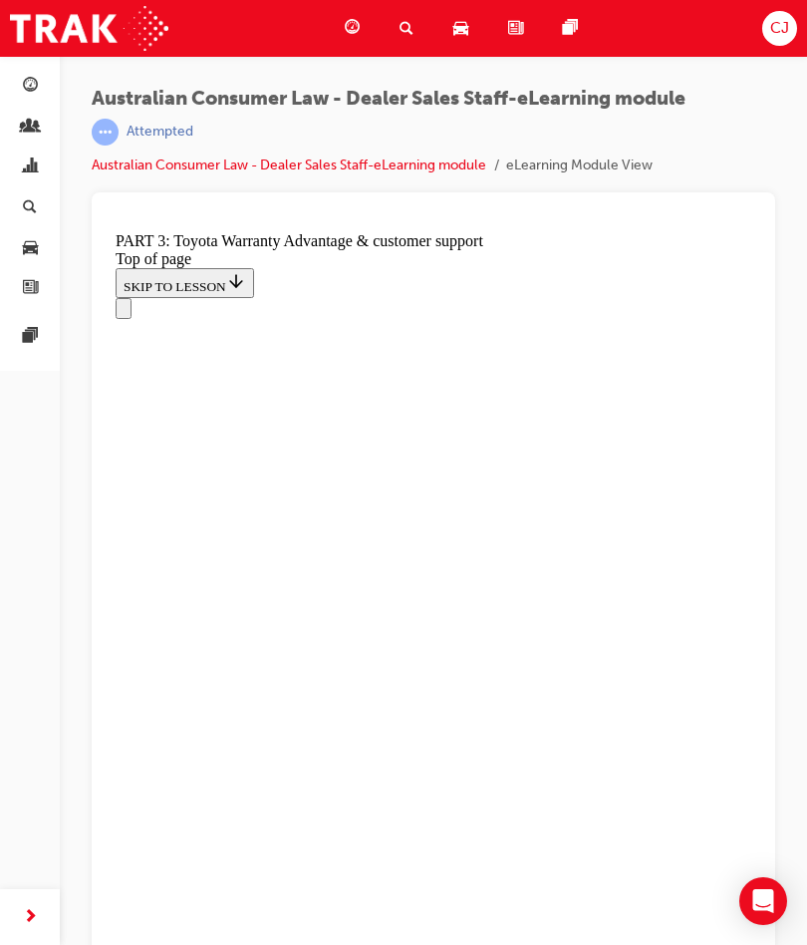
scroll to position [1413, 0]
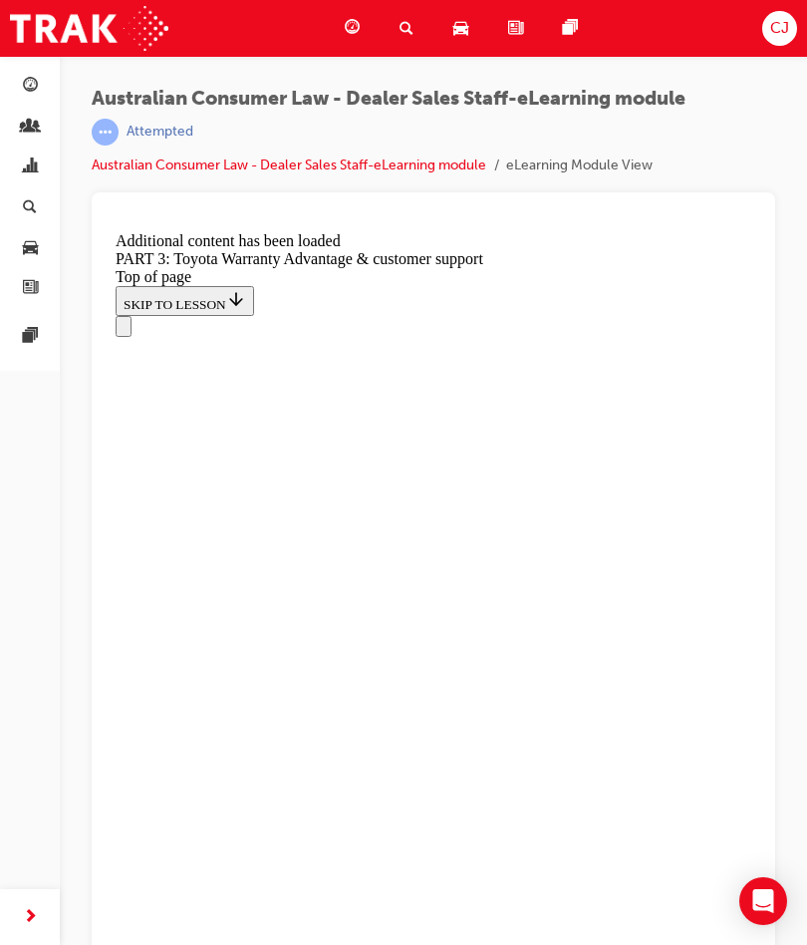
scroll to position [2568, 0]
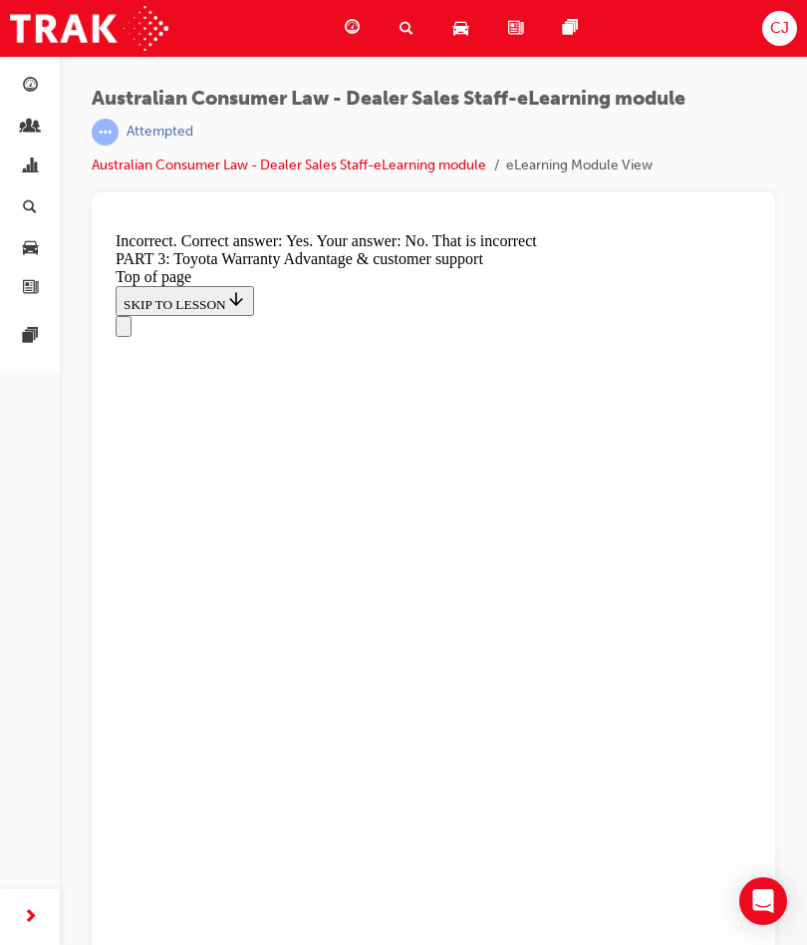
scroll to position [2707, 0]
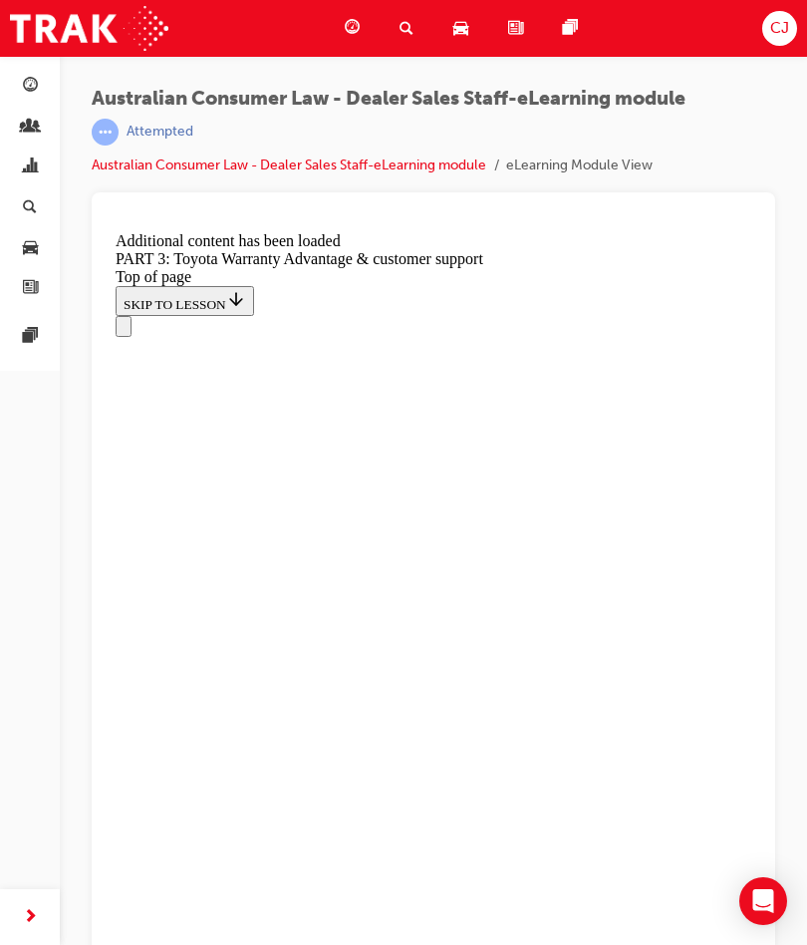
scroll to position [5799, 0]
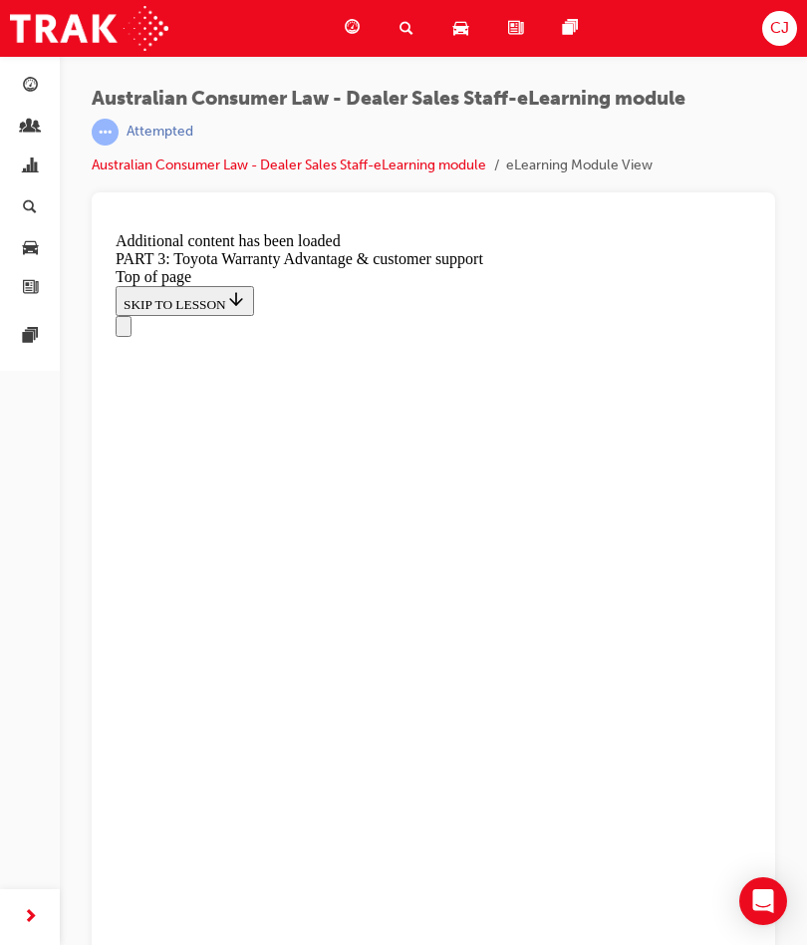
scroll to position [6861, 0]
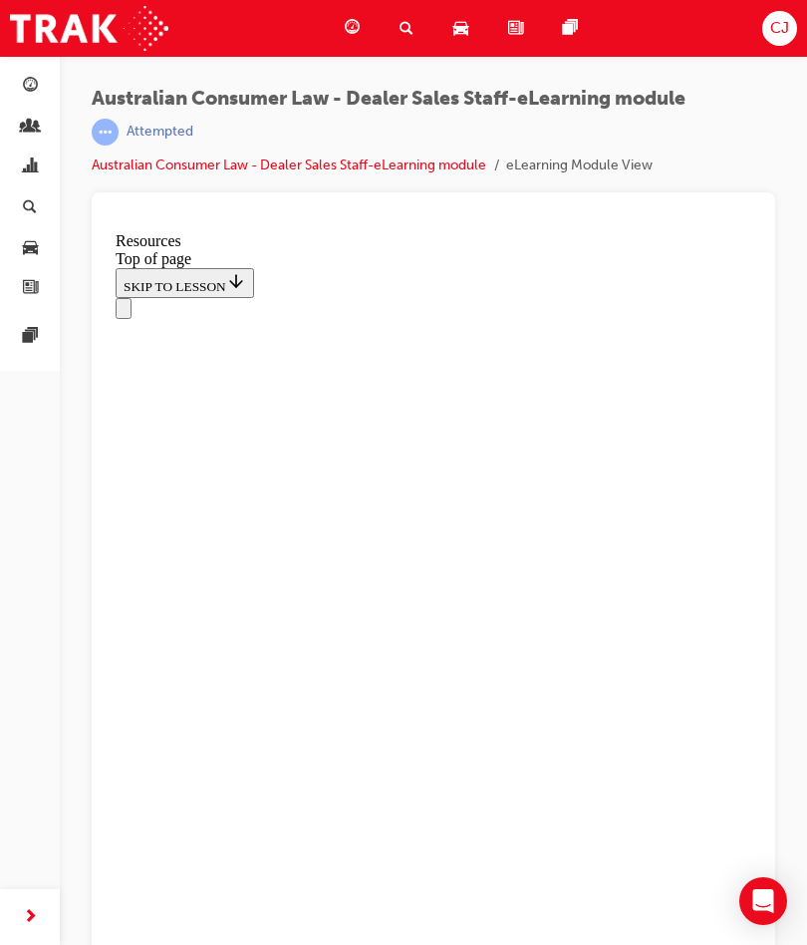
scroll to position [977, 0]
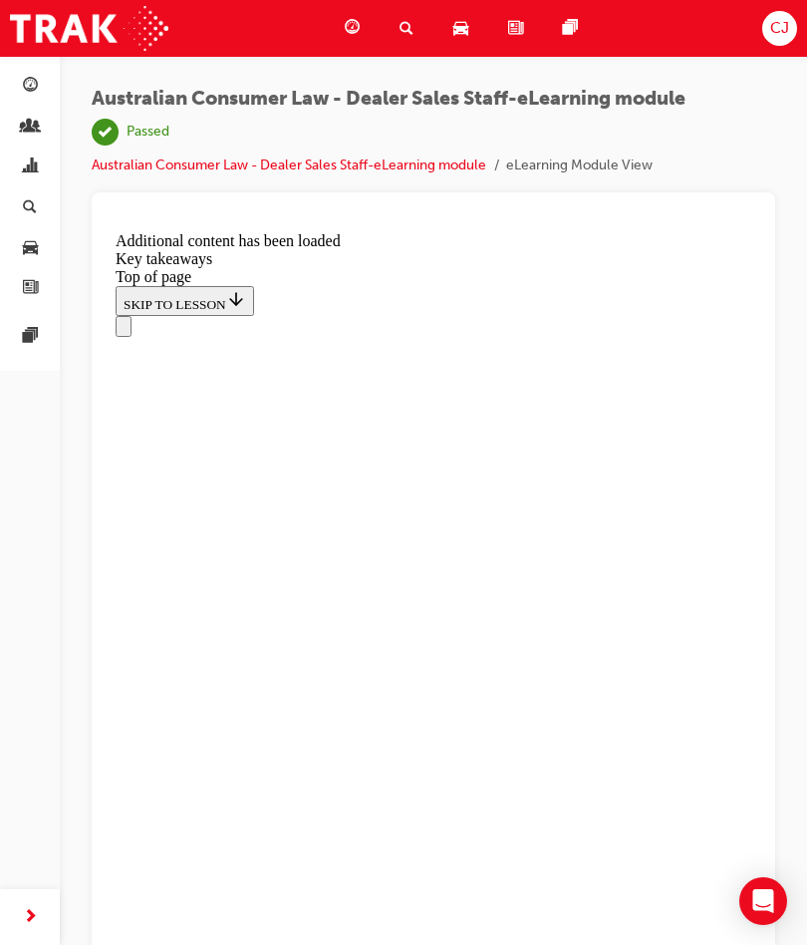
scroll to position [356, 0]
